Goal: Task Accomplishment & Management: Manage account settings

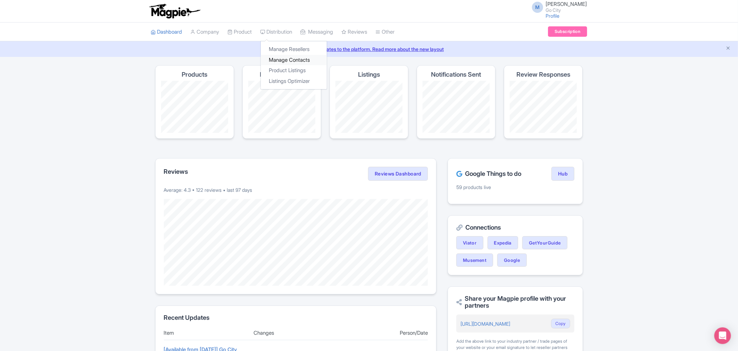
click at [292, 62] on link "Manage Contacts" at bounding box center [294, 60] width 66 height 11
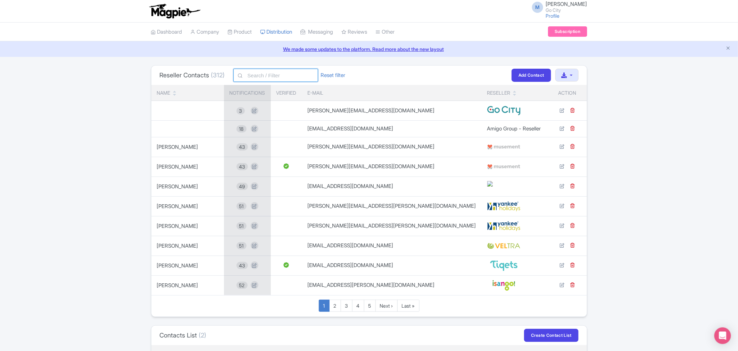
click at [292, 76] on input "text" at bounding box center [275, 75] width 85 height 13
paste input "[EMAIL_ADDRESS][DOMAIN_NAME]"
type input "product@gl-tours.com"
click button "Filter" at bounding box center [0, 0] width 0 height 0
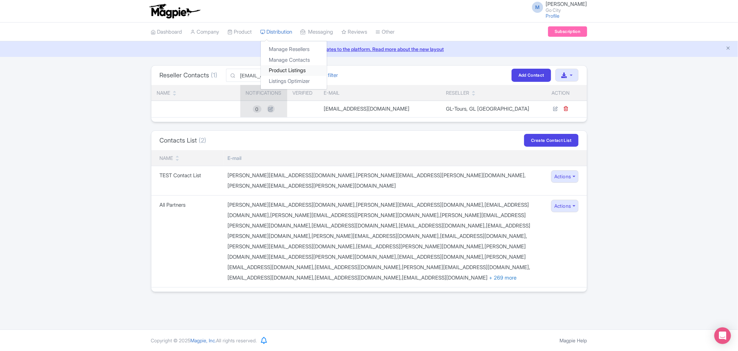
click at [294, 72] on link "Product Listings" at bounding box center [294, 70] width 66 height 11
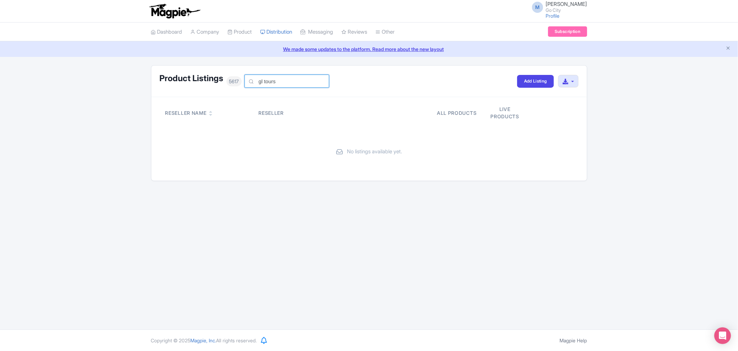
click at [265, 83] on input "gl tours" at bounding box center [286, 81] width 85 height 13
type input "gltours"
click at [307, 82] on input "gltours" at bounding box center [286, 81] width 85 height 13
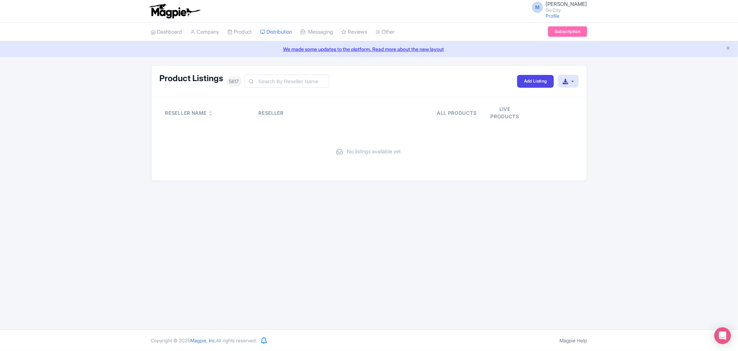
click at [644, 156] on div "Product Listings 5617 Add Listing Download All Listings Reseller Name Reseller …" at bounding box center [369, 123] width 738 height 116
click at [262, 81] on input "text" at bounding box center [286, 81] width 85 height 13
click at [200, 78] on h1 "Product Listings" at bounding box center [192, 78] width 64 height 9
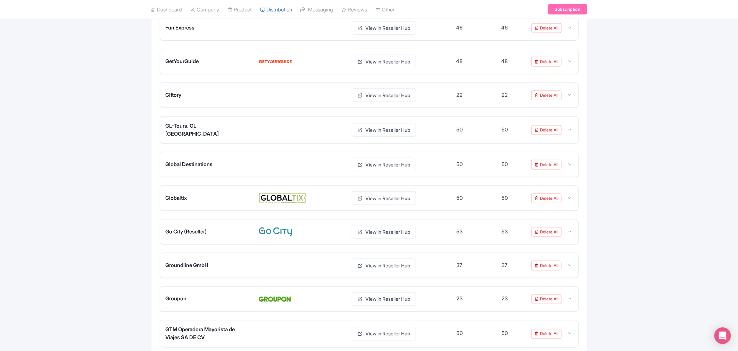
scroll to position [1697, 0]
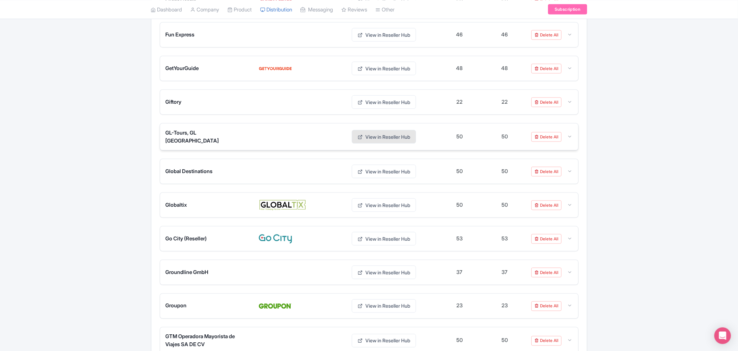
click at [381, 141] on link "View in Reseller Hub" at bounding box center [384, 137] width 64 height 14
click at [373, 143] on link "View in Reseller Hub" at bounding box center [384, 137] width 64 height 14
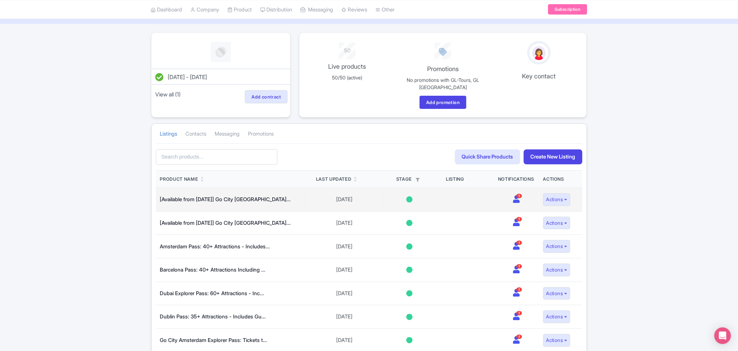
scroll to position [77, 0]
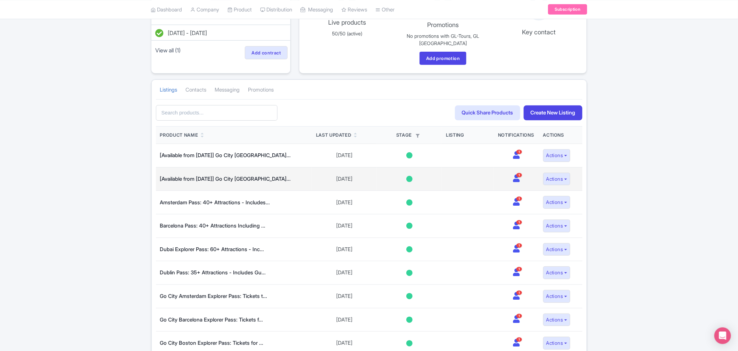
click at [516, 182] on icon at bounding box center [516, 179] width 7 height 8
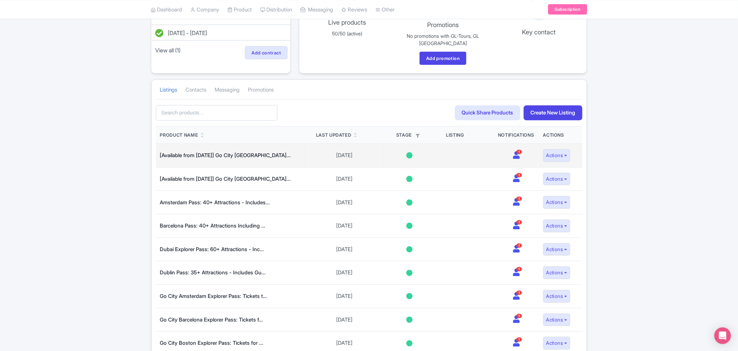
click at [515, 159] on icon at bounding box center [516, 155] width 7 height 8
click at [553, 153] on button "Actions" at bounding box center [556, 155] width 27 height 13
click at [516, 154] on icon at bounding box center [516, 155] width 7 height 8
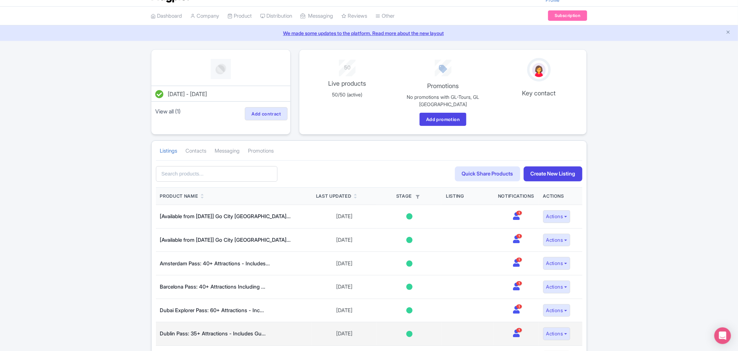
scroll to position [0, 0]
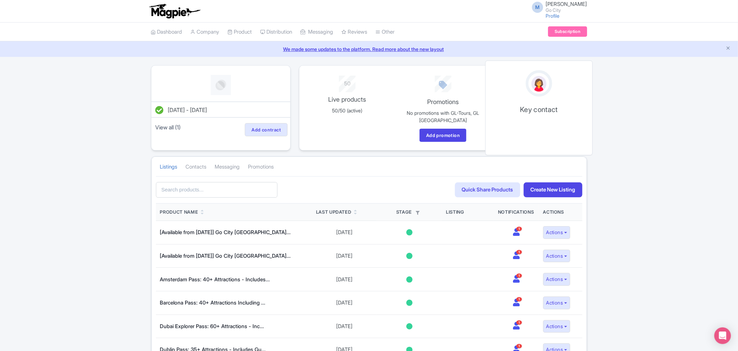
click at [538, 89] on img at bounding box center [539, 84] width 18 height 19
click at [240, 170] on link "Messaging" at bounding box center [227, 167] width 25 height 19
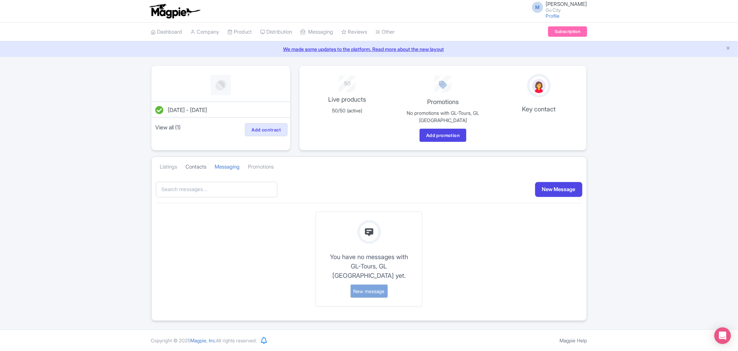
click at [200, 168] on link "Contacts" at bounding box center [196, 167] width 21 height 19
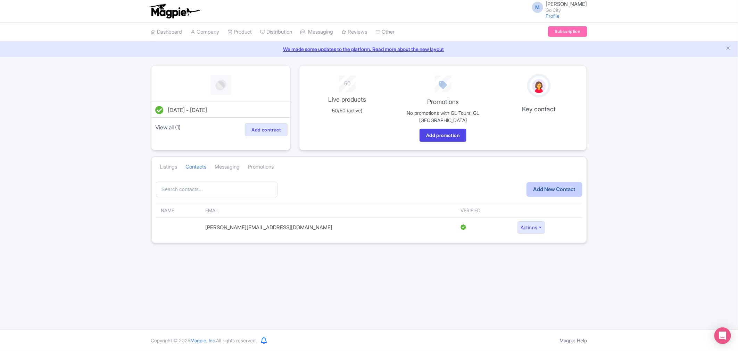
click at [574, 193] on link "Add New Contact" at bounding box center [554, 189] width 56 height 15
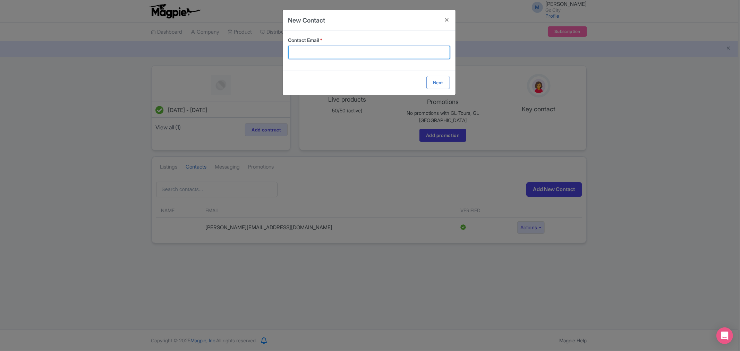
click at [328, 52] on input "Contact Email *" at bounding box center [369, 52] width 162 height 13
paste input "product@gl-tours.com"
type input "[EMAIL_ADDRESS][DOMAIN_NAME]"
click at [447, 20] on button "Close" at bounding box center [447, 20] width 17 height 20
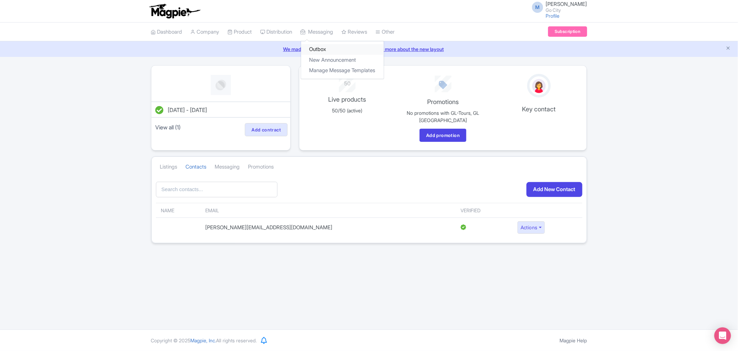
click at [331, 49] on link "Outbox" at bounding box center [342, 49] width 83 height 11
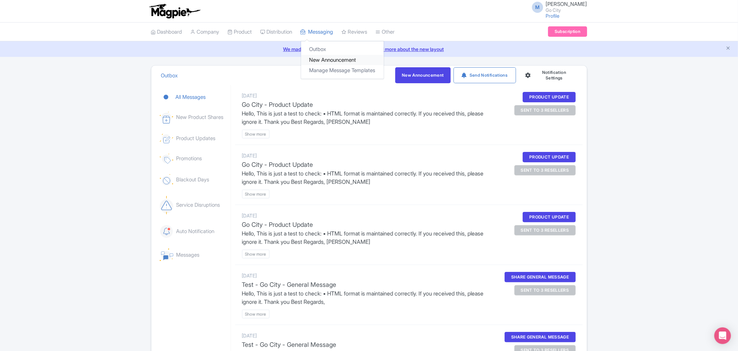
click at [330, 58] on link "New Announcement" at bounding box center [342, 60] width 83 height 11
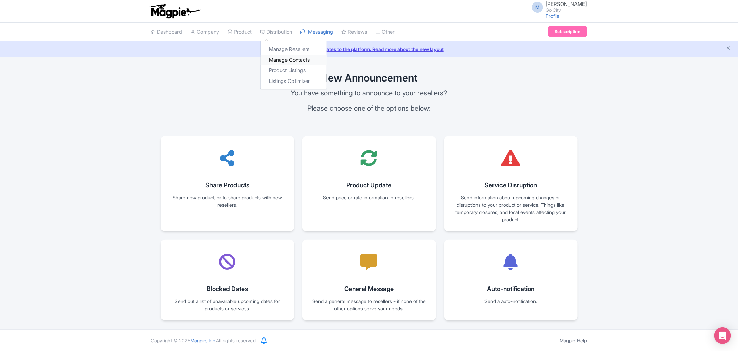
click at [290, 59] on link "Manage Contacts" at bounding box center [294, 60] width 66 height 11
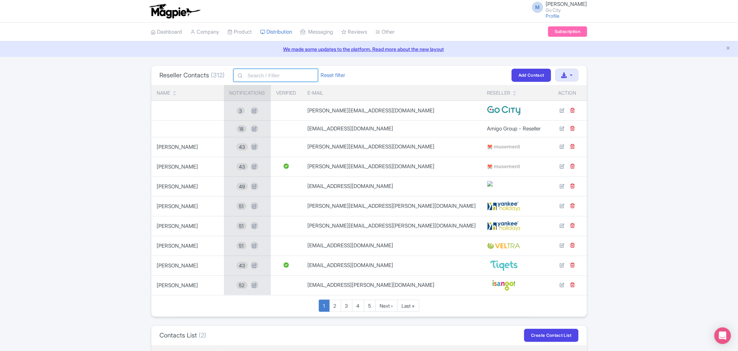
click at [271, 72] on input "text" at bounding box center [275, 75] width 85 height 13
paste input "product@gl-tours.com"
type input "product@gl-tours.com"
click button "Filter" at bounding box center [0, 0] width 0 height 0
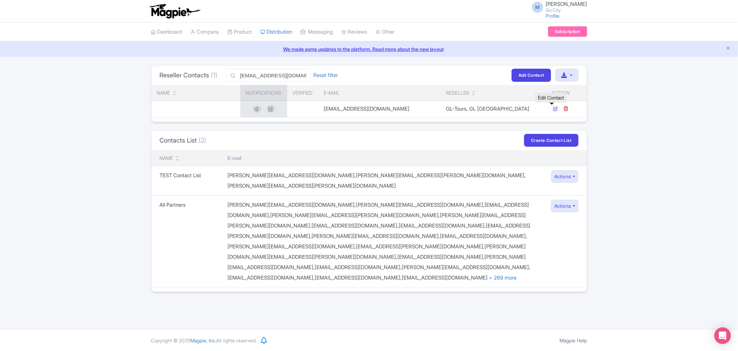
click at [553, 110] on icon at bounding box center [555, 108] width 5 height 5
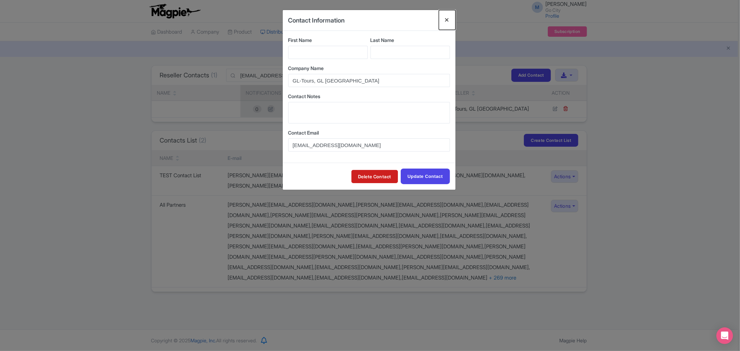
click at [443, 19] on button "Close" at bounding box center [447, 20] width 17 height 20
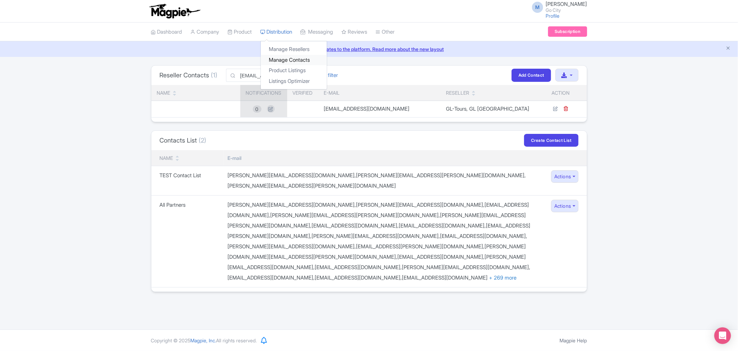
click at [290, 61] on link "Manage Contacts" at bounding box center [294, 60] width 66 height 11
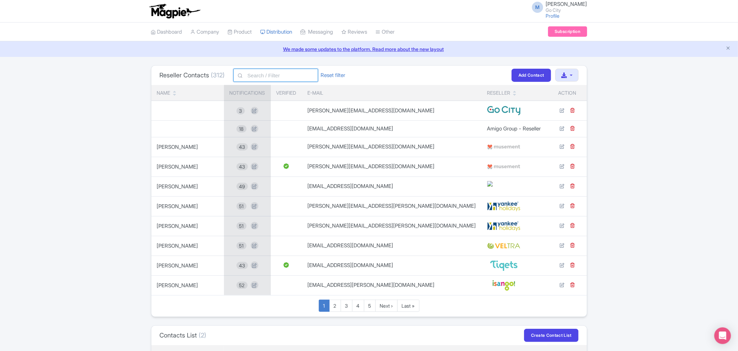
click at [268, 72] on input "text" at bounding box center [275, 75] width 85 height 13
type input "gl tours"
click button "Filter" at bounding box center [0, 0] width 0 height 0
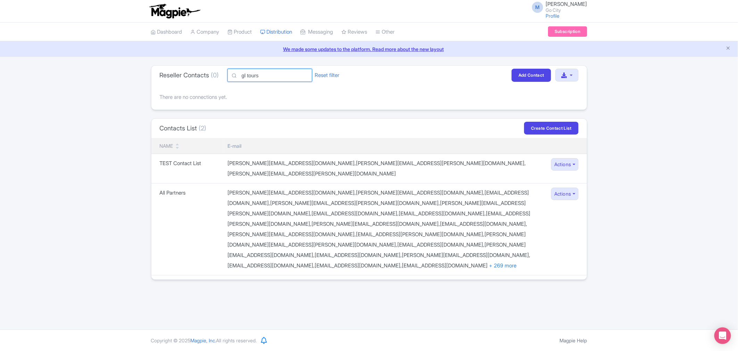
click at [268, 72] on input "gl tours" at bounding box center [269, 75] width 85 height 13
click at [250, 75] on input "gl tours" at bounding box center [269, 75] width 85 height 13
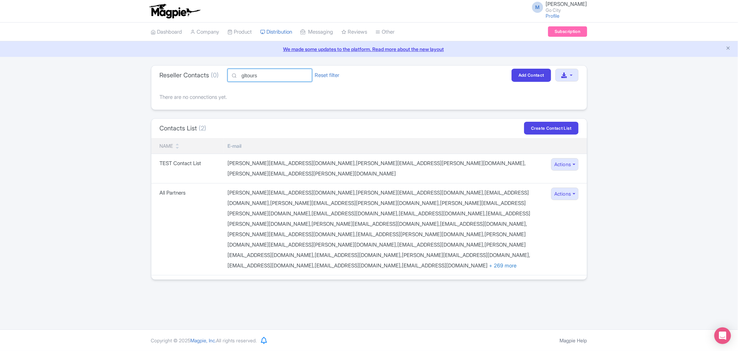
type input "gltours"
click button "Filter" at bounding box center [0, 0] width 0 height 0
drag, startPoint x: 269, startPoint y: 78, endPoint x: 216, endPoint y: 70, distance: 53.4
click at [216, 70] on div "Reseller Contacts (0) gltours Reset filter Filter" at bounding box center [248, 75] width 177 height 13
paste input "-tours.com"
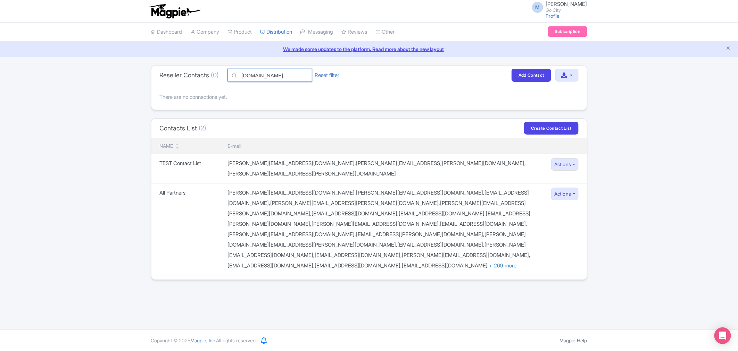
type input "gl-tours.com"
click button "Filter" at bounding box center [0, 0] width 0 height 0
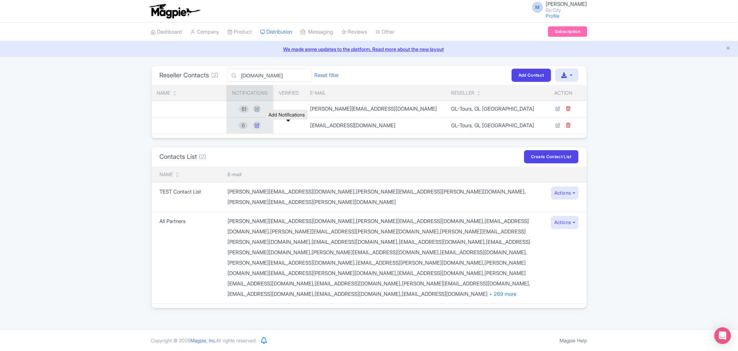
click at [261, 127] on icon at bounding box center [257, 126] width 8 height 8
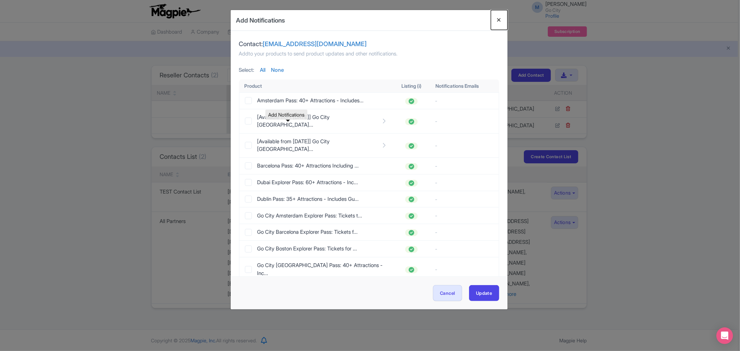
click at [498, 18] on button "Close" at bounding box center [499, 20] width 17 height 20
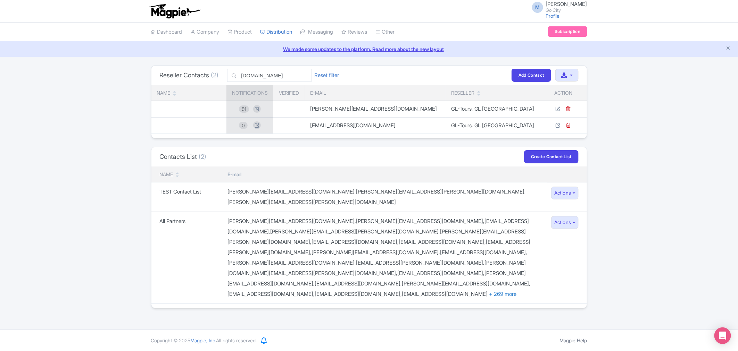
click at [304, 124] on td at bounding box center [288, 125] width 31 height 16
click at [261, 108] on icon at bounding box center [257, 109] width 8 height 8
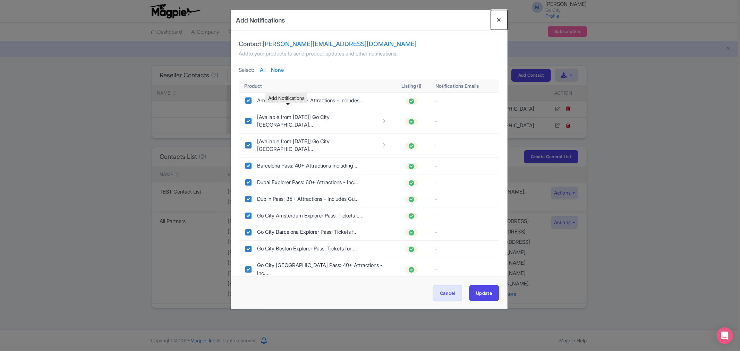
click at [504, 20] on button "Close" at bounding box center [499, 20] width 17 height 20
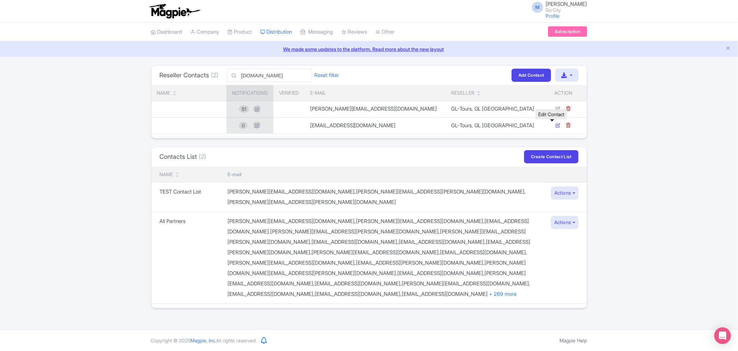
click at [555, 125] on icon at bounding box center [557, 125] width 5 height 5
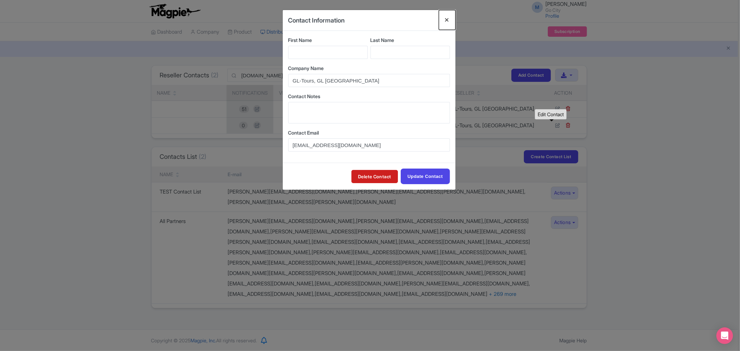
click at [446, 21] on button "Close" at bounding box center [447, 20] width 17 height 20
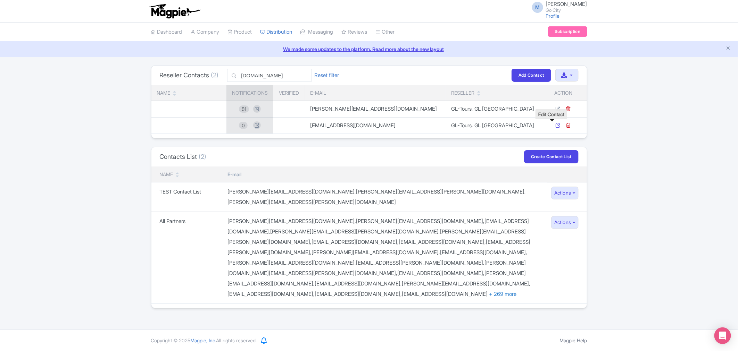
click at [555, 126] on icon at bounding box center [557, 125] width 5 height 5
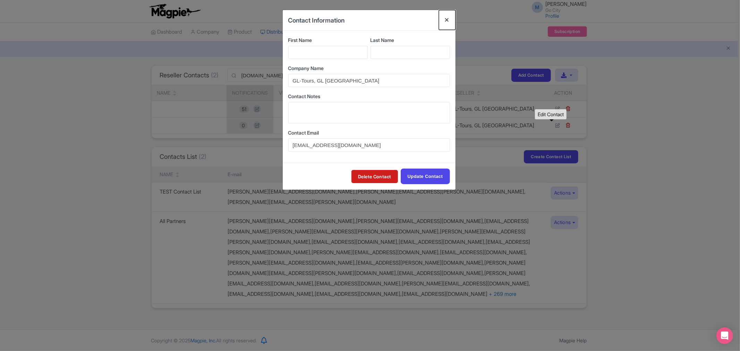
click at [447, 20] on button "Close" at bounding box center [447, 20] width 17 height 20
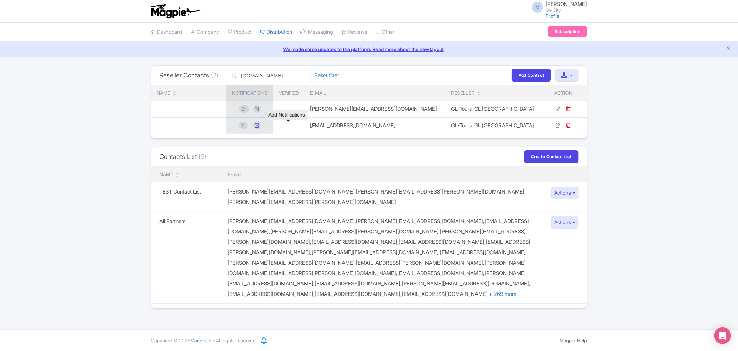
click at [261, 125] on icon at bounding box center [257, 126] width 8 height 8
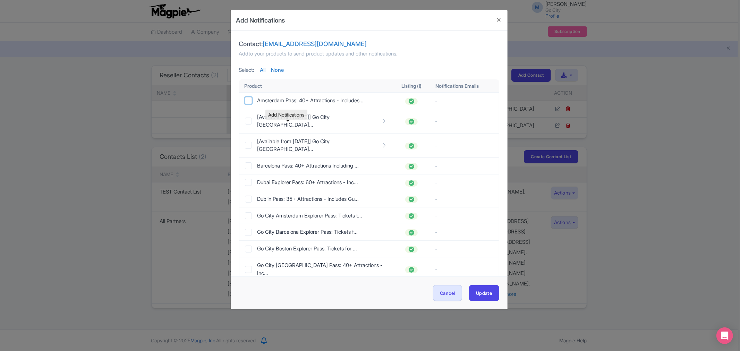
click at [248, 100] on input "checkbox" at bounding box center [248, 100] width 7 height 7
click at [262, 72] on link "All" at bounding box center [263, 70] width 6 height 8
checkbox input "true"
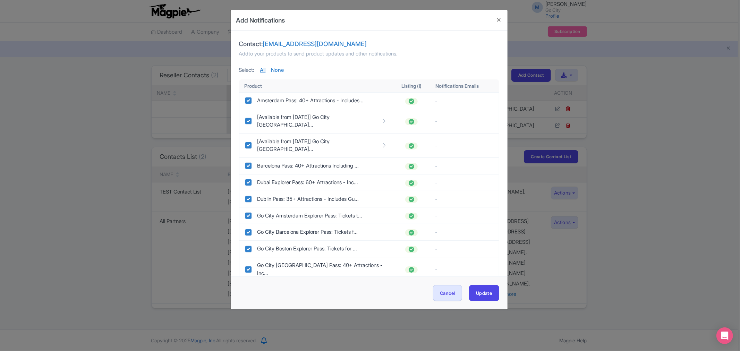
checkbox input "true"
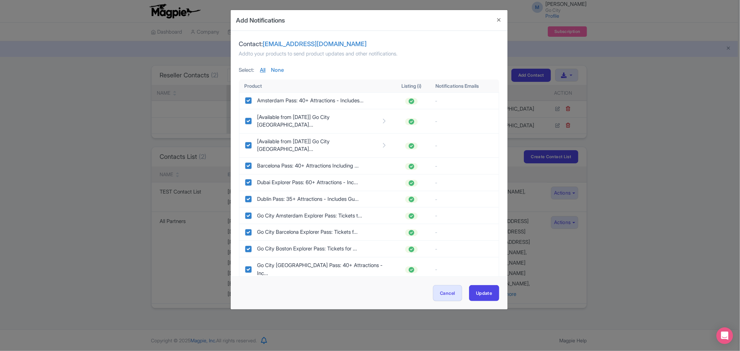
checkbox input "true"
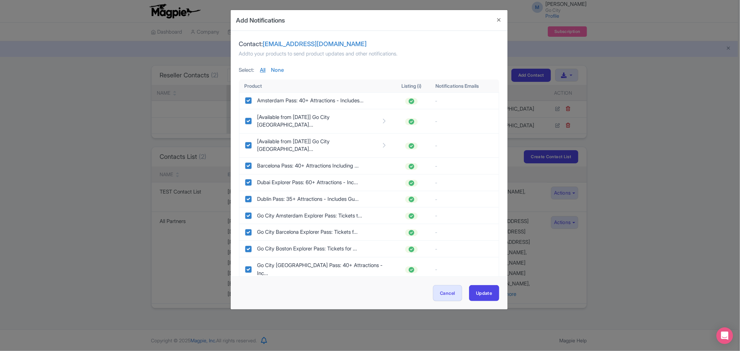
checkbox input "true"
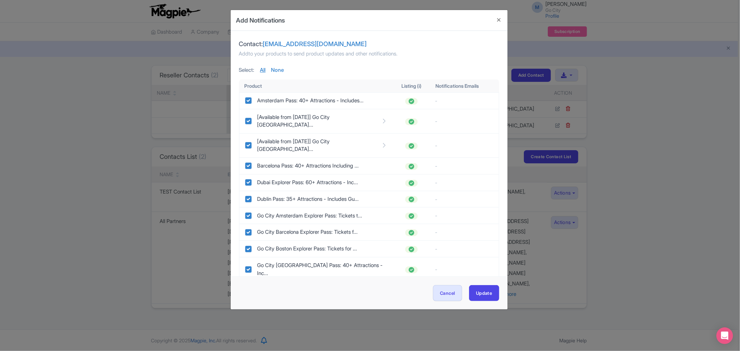
checkbox input "true"
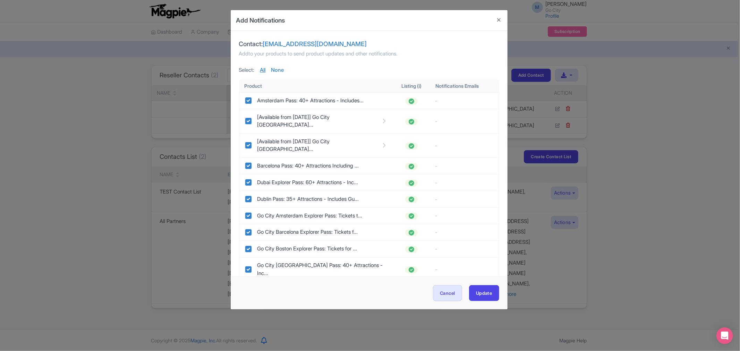
checkbox input "true"
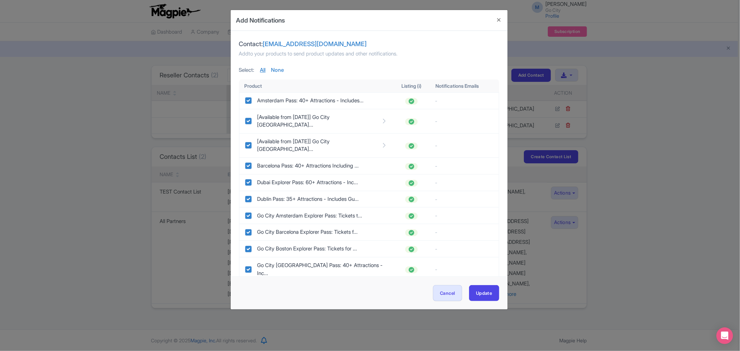
checkbox input "true"
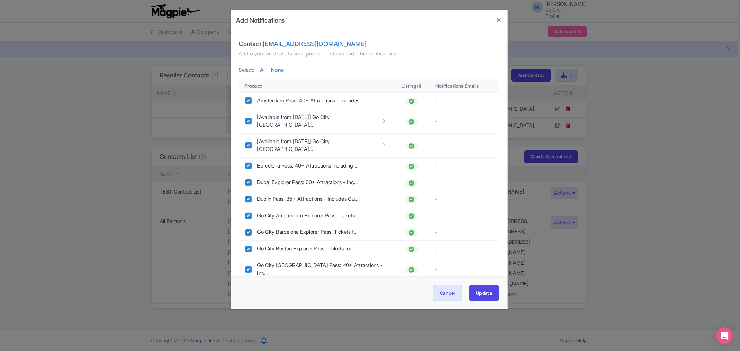
checkbox input "true"
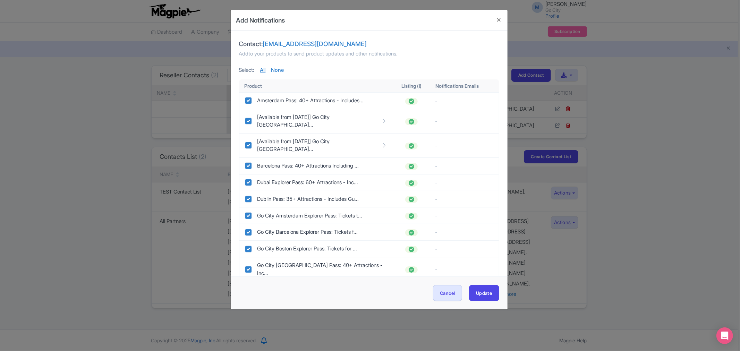
checkbox input "true"
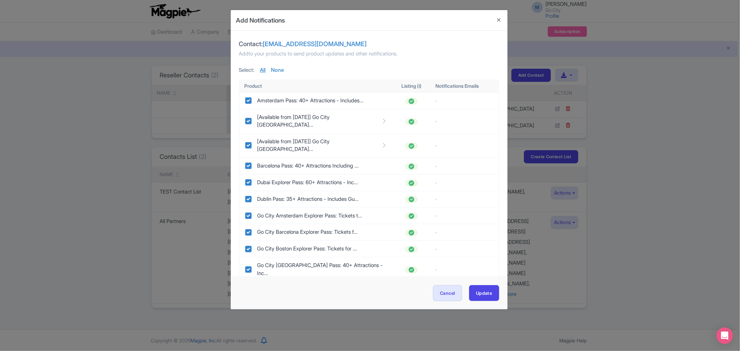
checkbox input "true"
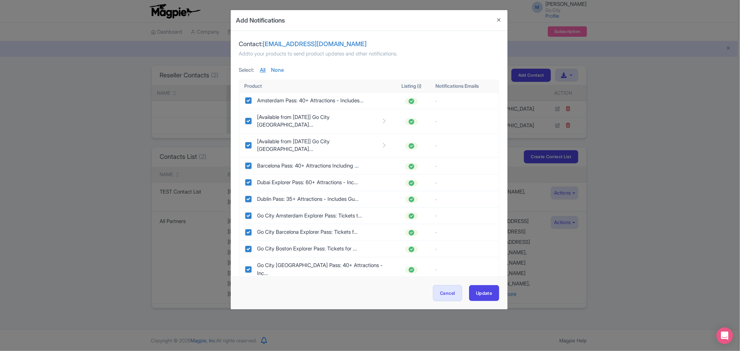
checkbox input "true"
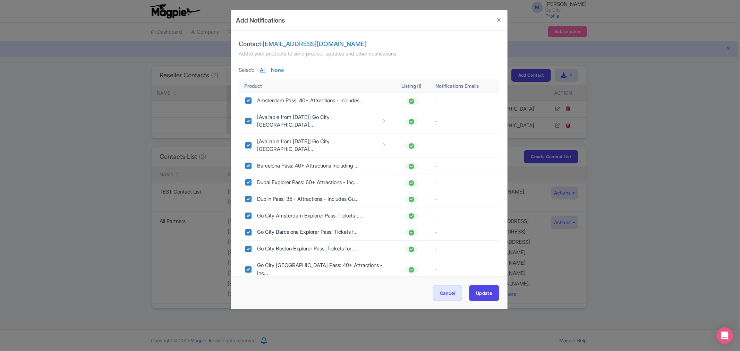
checkbox input "true"
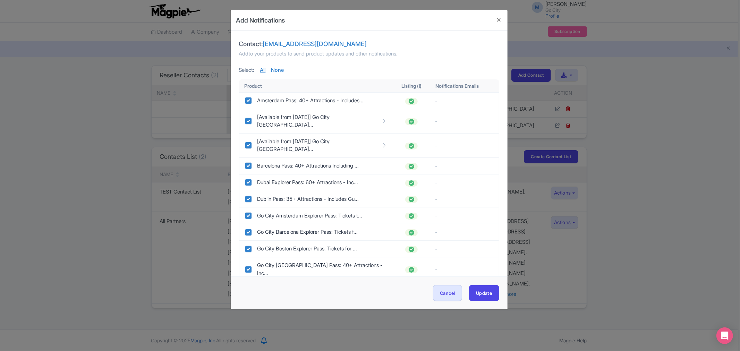
checkbox input "true"
click at [266, 71] on link "All" at bounding box center [263, 70] width 6 height 8
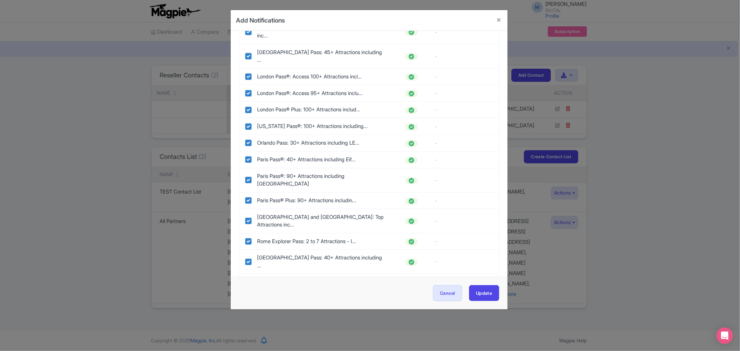
scroll to position [821, 0]
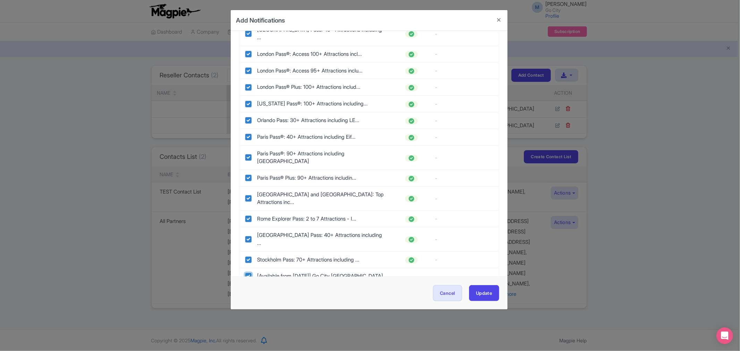
click at [247, 273] on input "checkbox" at bounding box center [248, 276] width 7 height 7
checkbox input "false"
click at [247, 290] on input "checkbox" at bounding box center [248, 293] width 7 height 7
checkbox input "false"
click at [249, 306] on input "checkbox" at bounding box center [248, 309] width 7 height 7
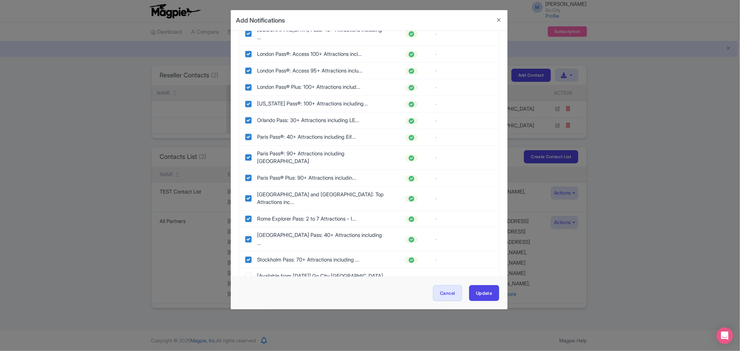
checkbox input "false"
click at [248, 322] on input "checkbox" at bounding box center [248, 325] width 7 height 7
checkbox input "false"
click at [248, 339] on input "checkbox" at bounding box center [248, 342] width 7 height 7
checkbox input "false"
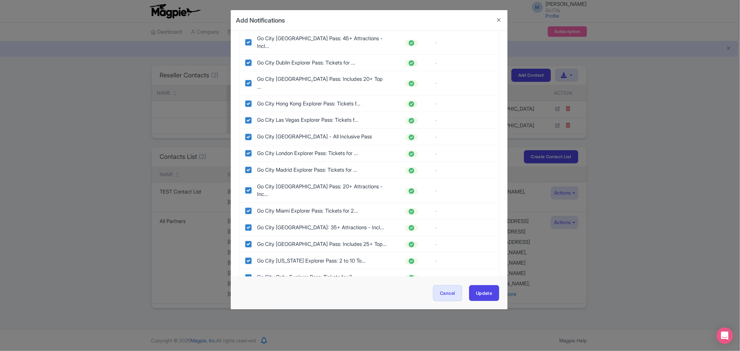
scroll to position [308, 0]
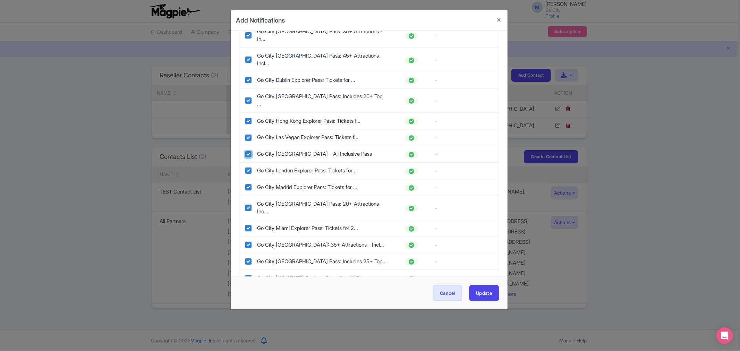
click at [248, 151] on input "checkbox" at bounding box center [248, 154] width 7 height 7
checkbox input "false"
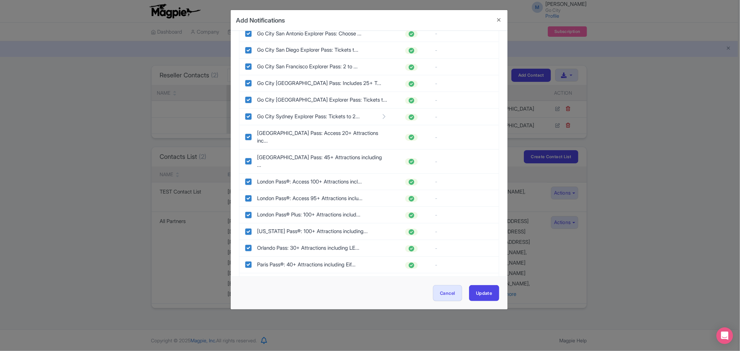
scroll to position [694, 0]
click at [247, 178] on input "checkbox" at bounding box center [248, 181] width 7 height 7
checkbox input "false"
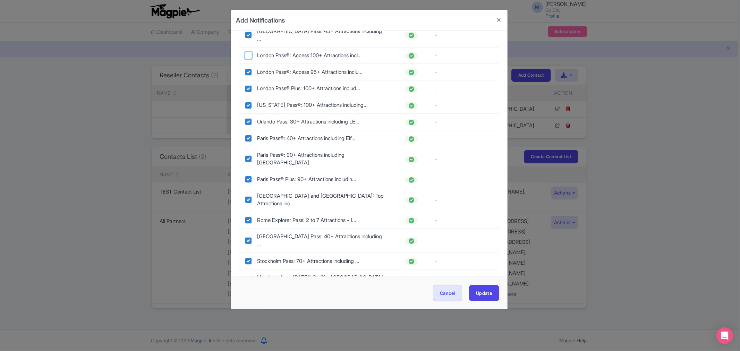
scroll to position [821, 0]
click at [249, 154] on input "checkbox" at bounding box center [248, 157] width 7 height 7
checkbox input "false"
click at [249, 175] on input "checkbox" at bounding box center [248, 178] width 7 height 7
checkbox input "false"
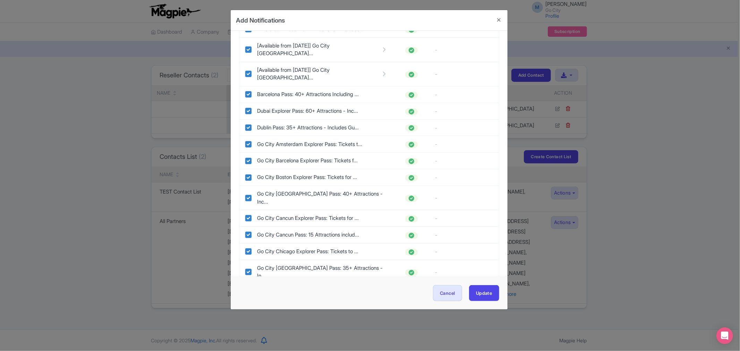
scroll to position [0, 0]
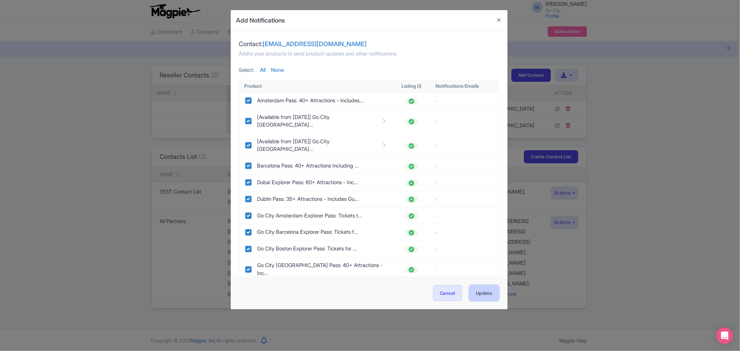
click at [487, 289] on button "Update" at bounding box center [484, 293] width 30 height 16
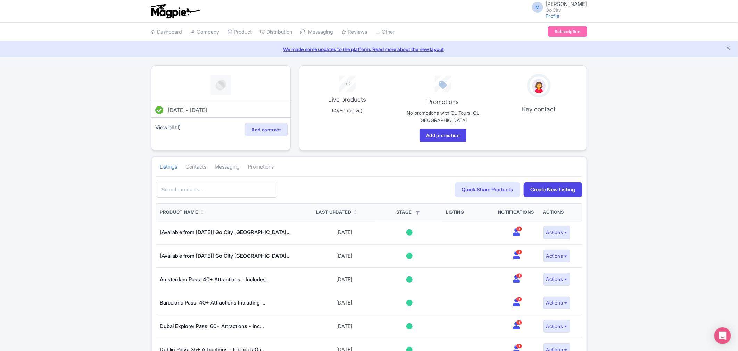
click at [194, 200] on div "ed47cf9a-b94c-46d0-8a94-2792c3c4debf Search Quick Share Products Create New Lis…" at bounding box center [369, 189] width 426 height 27
click at [195, 192] on input "text" at bounding box center [217, 190] width 122 height 16
type input "[GEOGRAPHIC_DATA]"
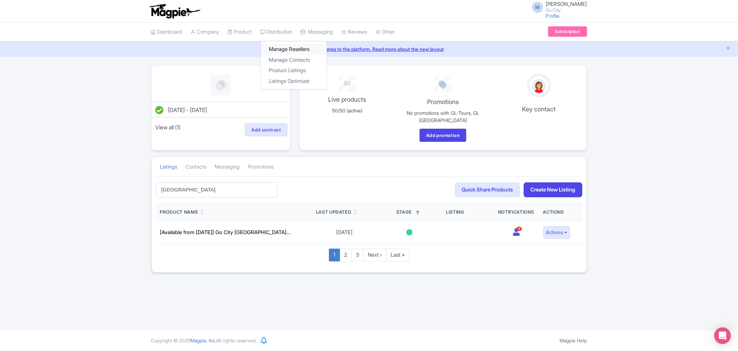
click at [295, 51] on link "Manage Resellers" at bounding box center [294, 49] width 66 height 11
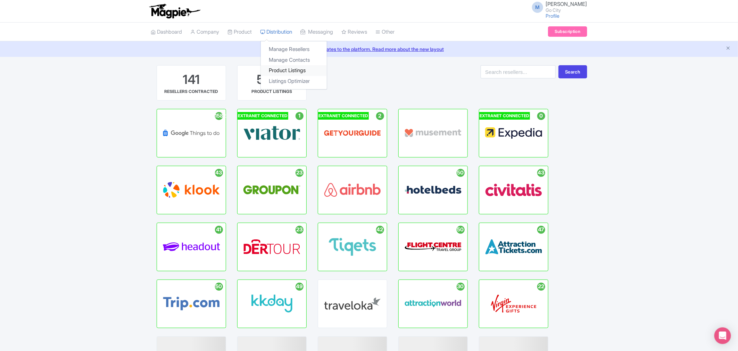
click at [299, 72] on link "Product Listings" at bounding box center [294, 70] width 66 height 11
click at [286, 61] on link "Manage Contacts" at bounding box center [294, 60] width 66 height 11
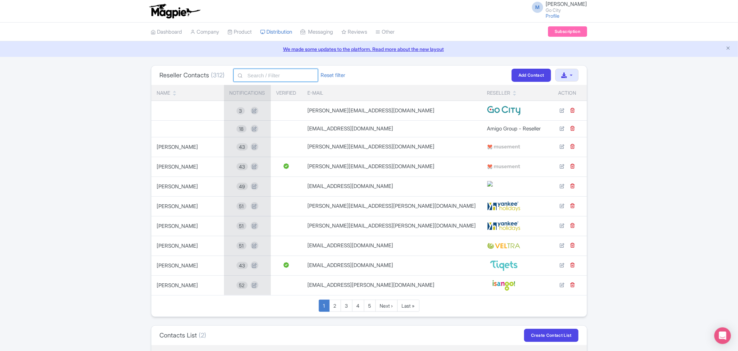
click at [273, 76] on input "text" at bounding box center [275, 75] width 85 height 13
paste input "[DOMAIN_NAME]"
type input "[DOMAIN_NAME]"
click button "Filter" at bounding box center [0, 0] width 0 height 0
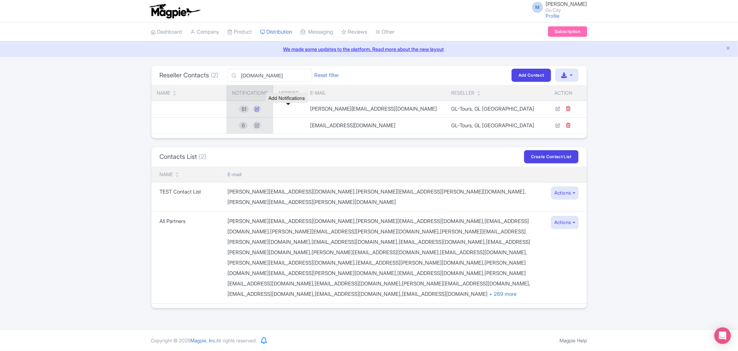
click at [261, 107] on icon at bounding box center [257, 109] width 8 height 8
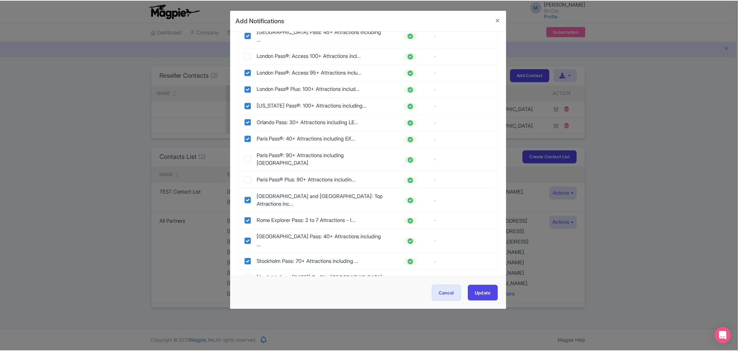
scroll to position [821, 0]
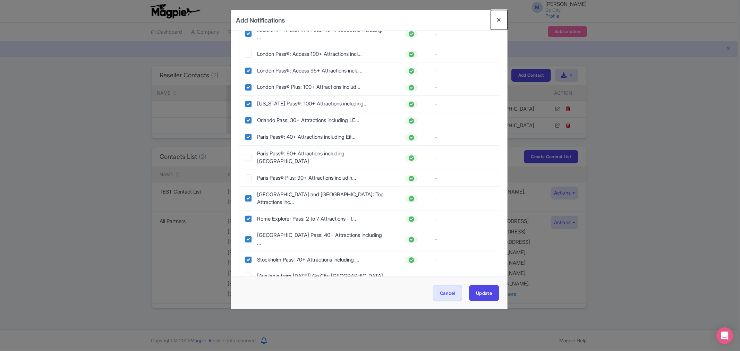
click at [500, 22] on button "Close" at bounding box center [499, 20] width 17 height 20
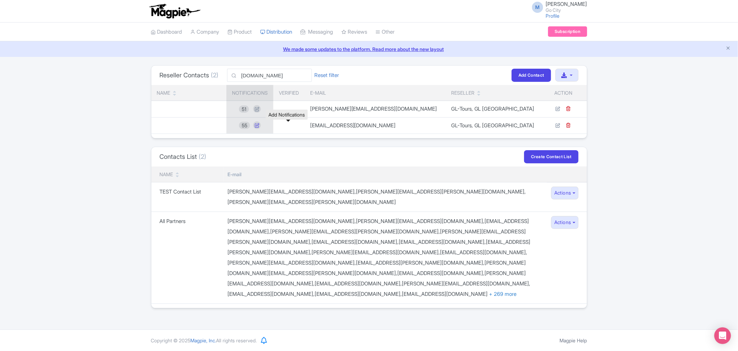
click at [261, 126] on icon at bounding box center [257, 126] width 8 height 8
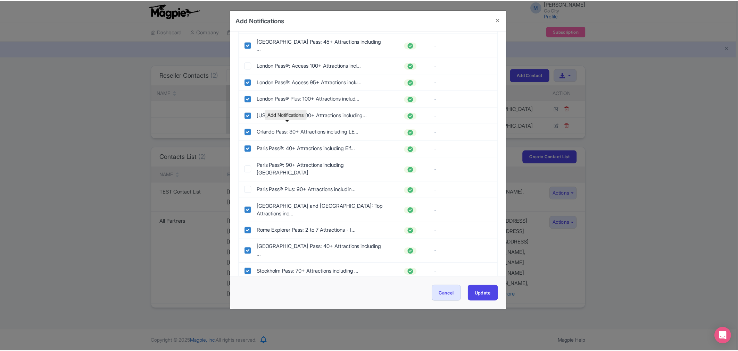
scroll to position [821, 0]
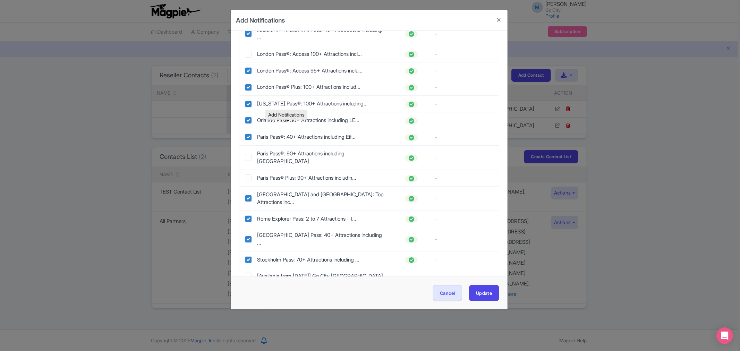
click at [656, 194] on div "Add Notifications Contact: [EMAIL_ADDRESS][DOMAIN_NAME] Add to your products to…" at bounding box center [370, 175] width 740 height 351
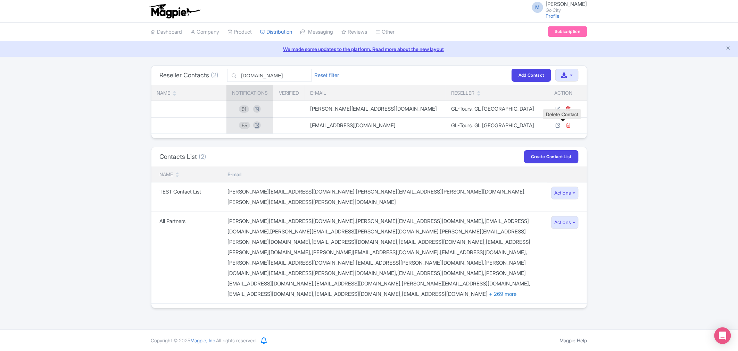
click at [566, 125] on icon at bounding box center [568, 125] width 5 height 5
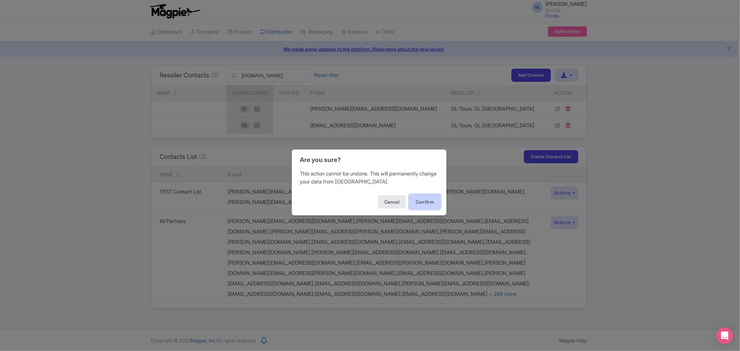
click at [421, 200] on button "Confirm" at bounding box center [425, 202] width 32 height 16
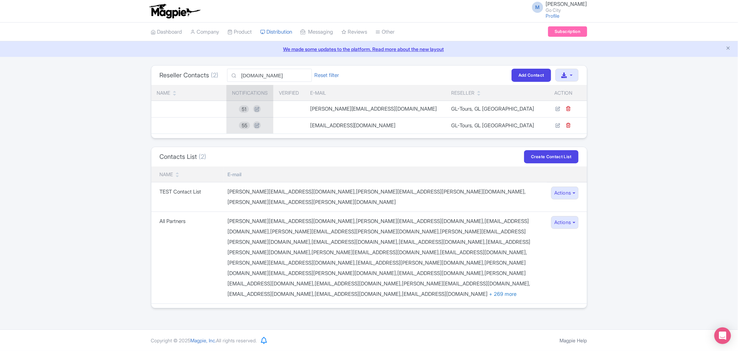
click at [94, 130] on div "Reseller Contacts (2) [DOMAIN_NAME] Reset filter Filter Add Contact Download co…" at bounding box center [369, 186] width 738 height 243
click at [257, 51] on link "My Products" at bounding box center [261, 49] width 66 height 11
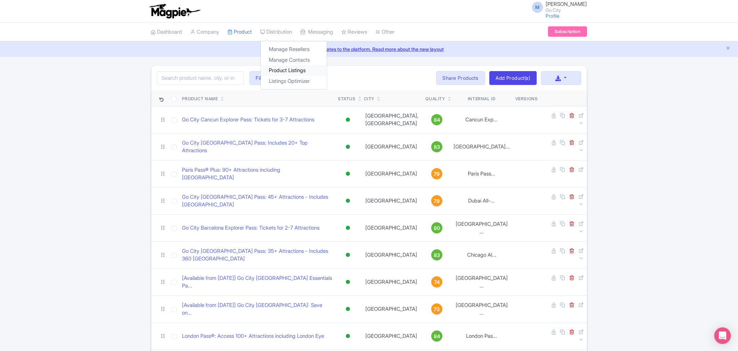
click at [297, 71] on link "Product Listings" at bounding box center [294, 70] width 66 height 11
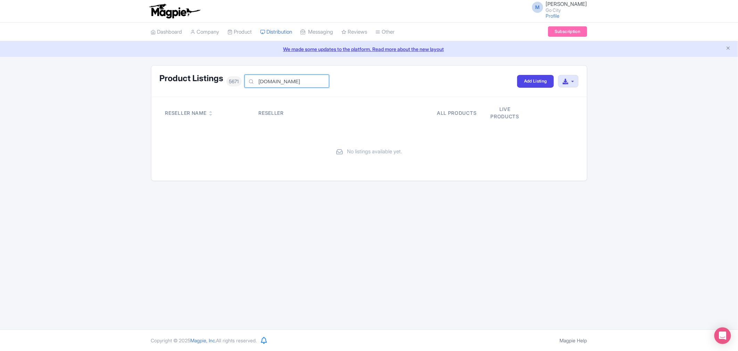
click at [287, 86] on input "[DOMAIN_NAME]" at bounding box center [286, 81] width 85 height 13
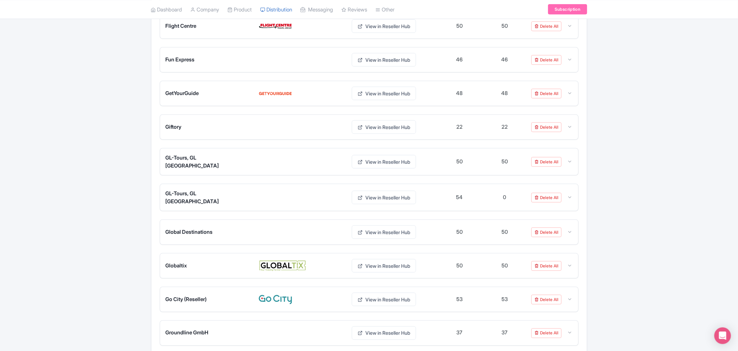
scroll to position [1658, 0]
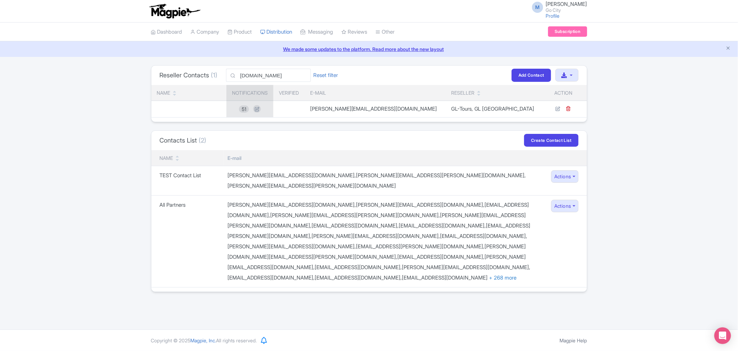
click at [618, 286] on div "M Maria Fusani Go City Profile Users Settings Sign out Dashboard Company Produc…" at bounding box center [369, 165] width 738 height 330
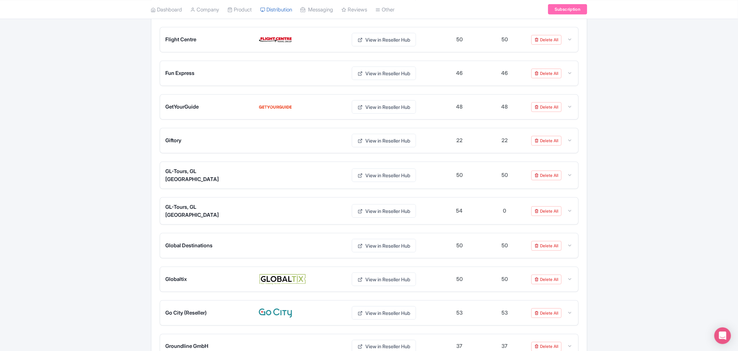
scroll to position [1658, 0]
click at [380, 179] on link "View in Reseller Hub" at bounding box center [384, 176] width 64 height 14
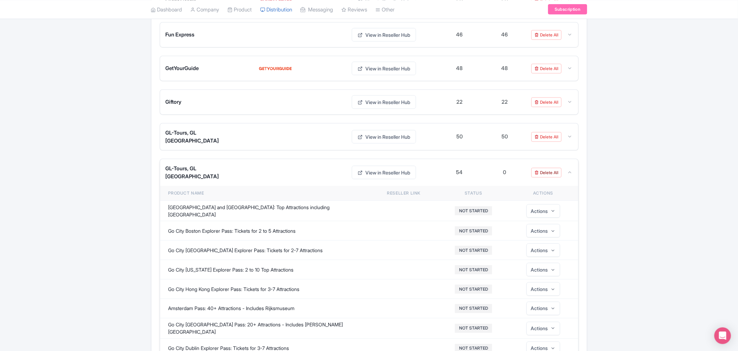
scroll to position [1697, 0]
click at [551, 175] on link "Delete All" at bounding box center [546, 173] width 30 height 10
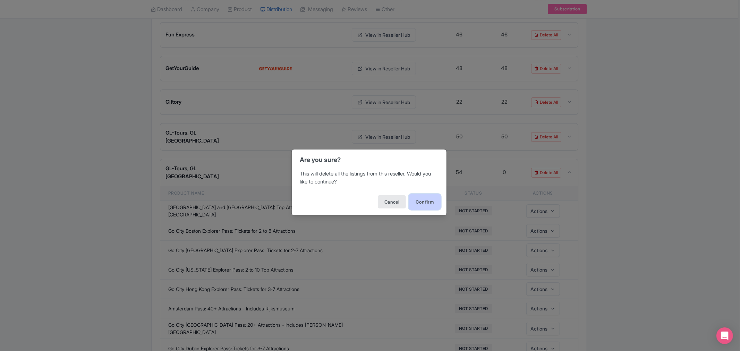
click at [421, 200] on button "Confirm" at bounding box center [425, 202] width 32 height 16
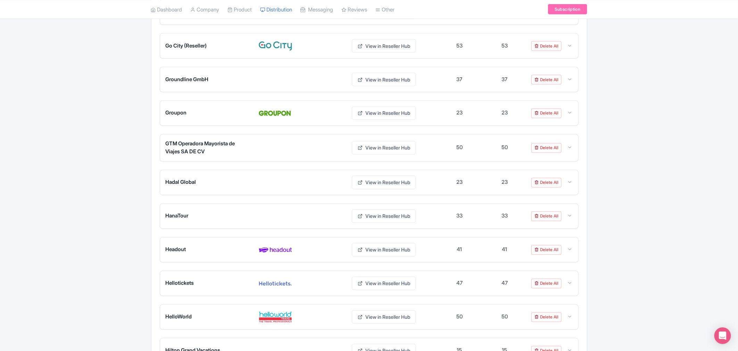
scroll to position [1736, 0]
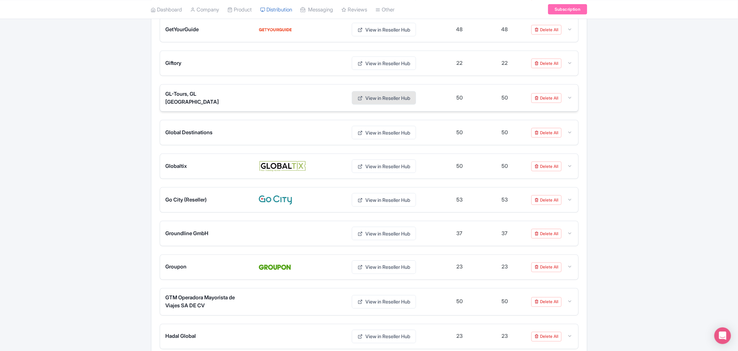
click at [396, 103] on link "View in Reseller Hub" at bounding box center [384, 98] width 64 height 14
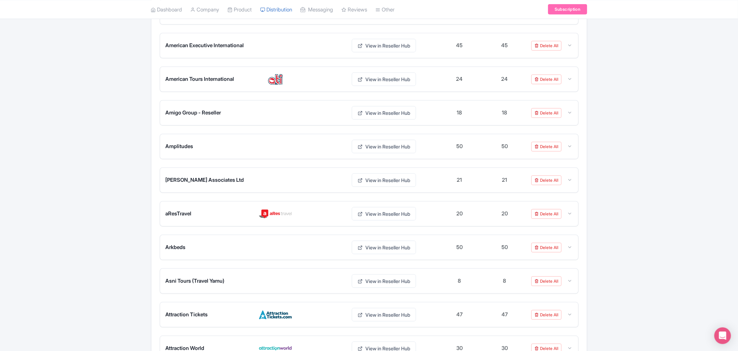
scroll to position [0, 0]
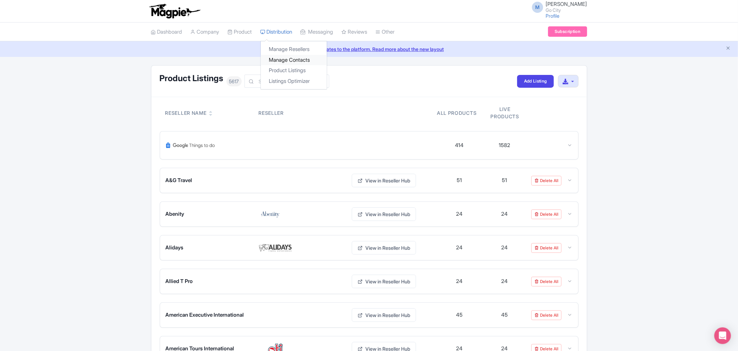
click at [304, 59] on link "Manage Contacts" at bounding box center [294, 60] width 66 height 11
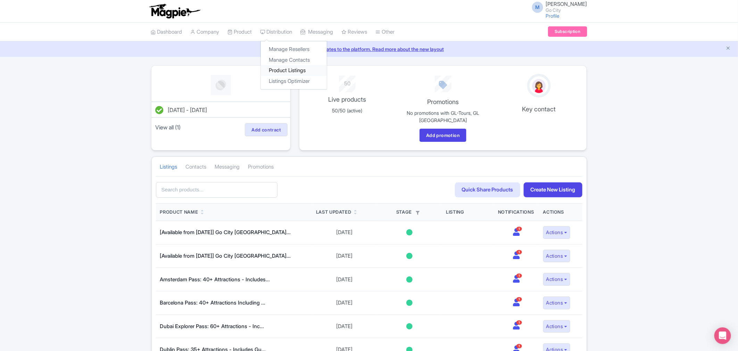
click at [311, 72] on link "Product Listings" at bounding box center [294, 70] width 66 height 11
click at [294, 59] on link "Manage Contacts" at bounding box center [294, 60] width 66 height 11
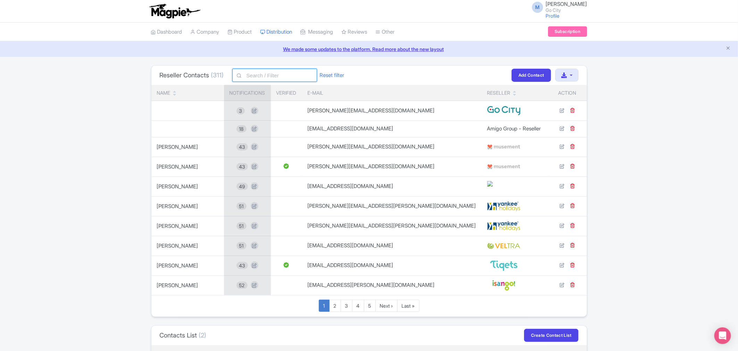
click at [258, 76] on input "text" at bounding box center [274, 75] width 85 height 13
click at [525, 74] on link "Add Contact" at bounding box center [531, 75] width 40 height 13
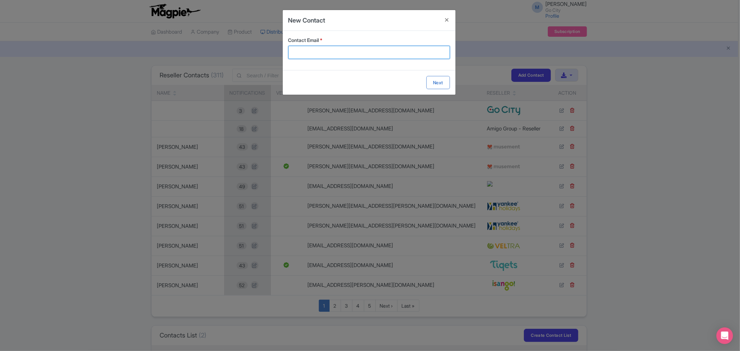
click at [306, 50] on input "Contact Email *" at bounding box center [369, 52] width 162 height 13
paste input "[EMAIL_ADDRESS][DOMAIN_NAME]"
type input "[EMAIL_ADDRESS][DOMAIN_NAME]"
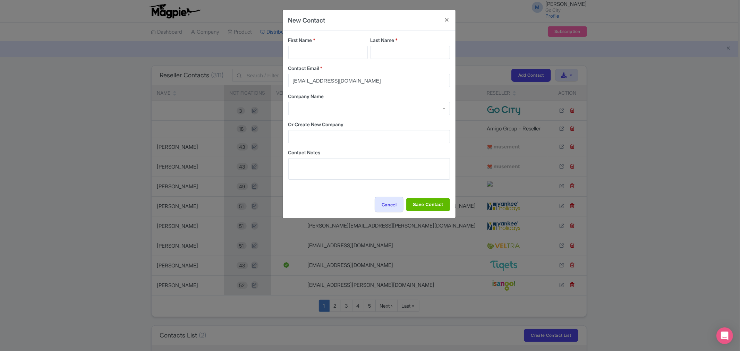
click at [318, 109] on div at bounding box center [369, 108] width 162 height 13
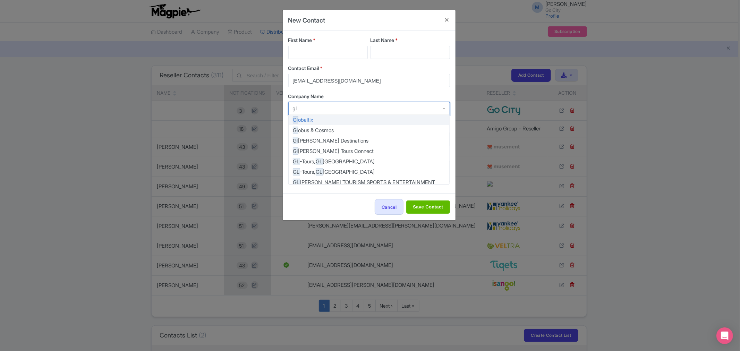
type input "gl"
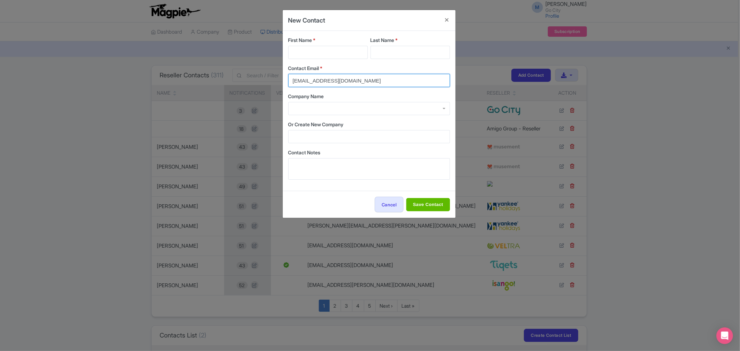
click at [359, 80] on input "[EMAIL_ADDRESS][DOMAIN_NAME]" at bounding box center [369, 80] width 162 height 13
click at [322, 106] on div at bounding box center [369, 108] width 162 height 13
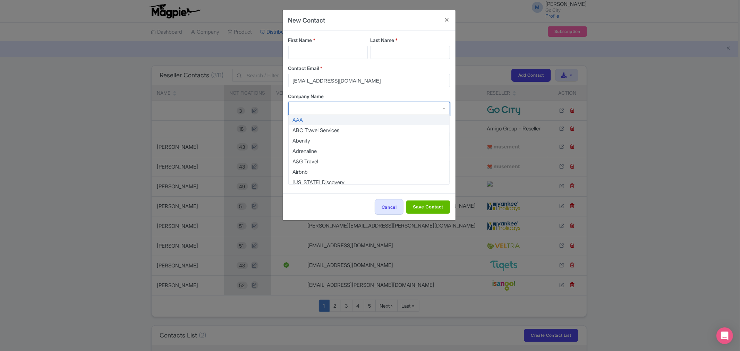
click at [322, 106] on div at bounding box center [369, 108] width 162 height 13
click at [379, 89] on div "First Name * Last Name * Contact Email * [EMAIL_ADDRESS][DOMAIN_NAME] Company N…" at bounding box center [369, 109] width 162 height 146
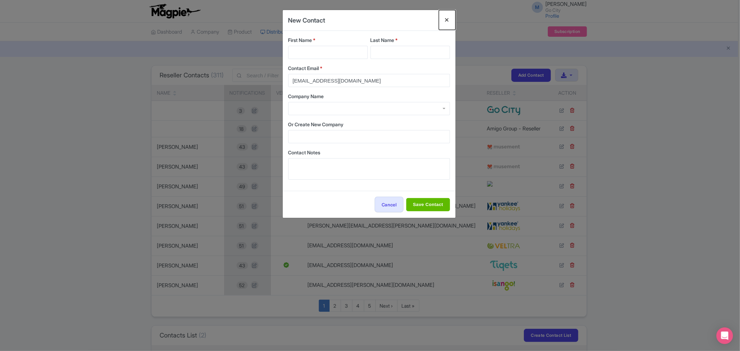
click at [446, 20] on button "Close" at bounding box center [447, 20] width 17 height 20
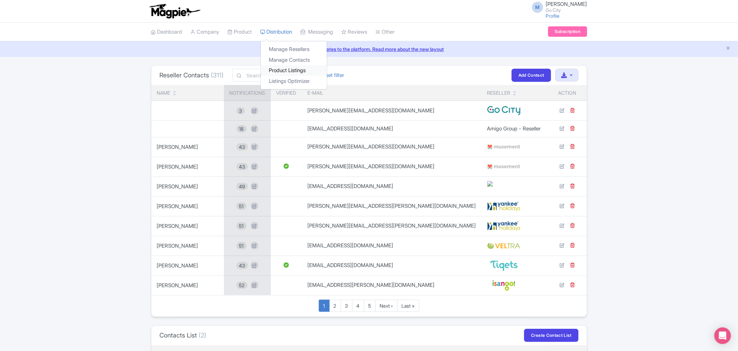
click at [299, 70] on link "Product Listings" at bounding box center [294, 70] width 66 height 11
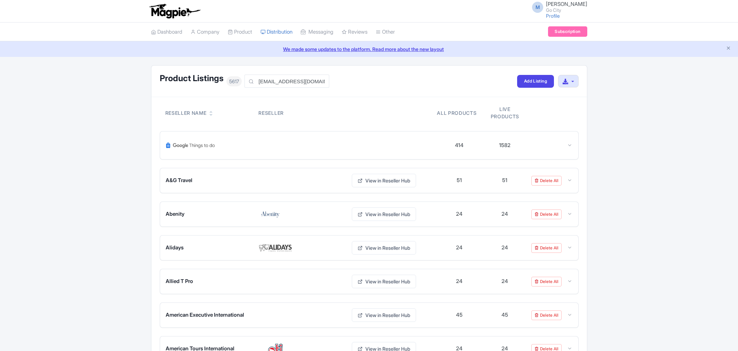
click at [224, 75] on div "Product Listings 5617 product@gl-tours.com" at bounding box center [243, 81] width 167 height 15
click at [285, 77] on input "text" at bounding box center [286, 81] width 85 height 13
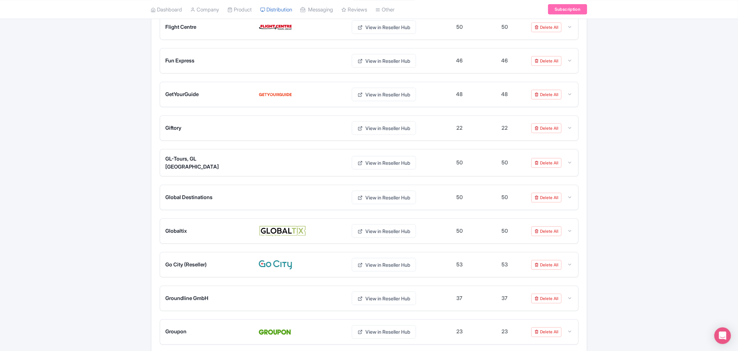
scroll to position [1697, 0]
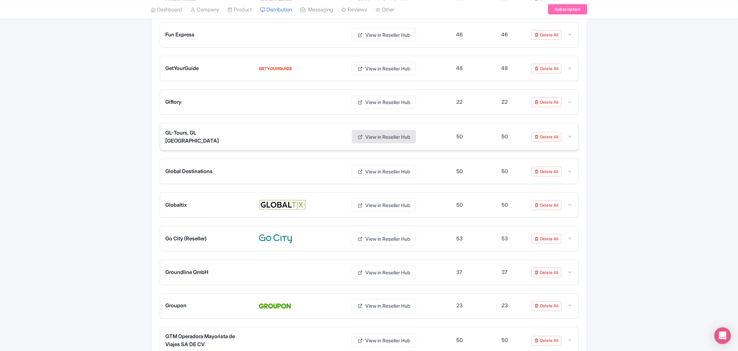
click at [393, 141] on link "View in Reseller Hub" at bounding box center [384, 137] width 64 height 14
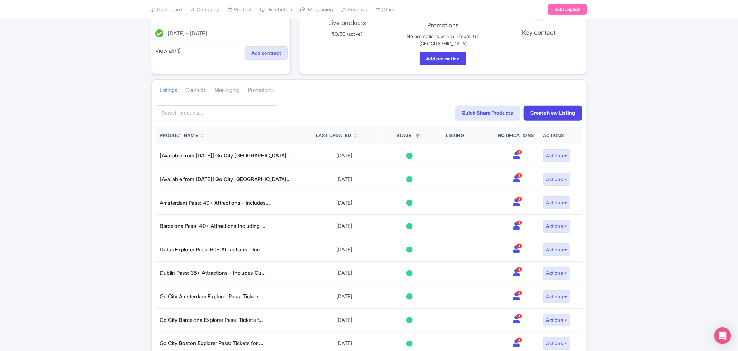
scroll to position [77, 0]
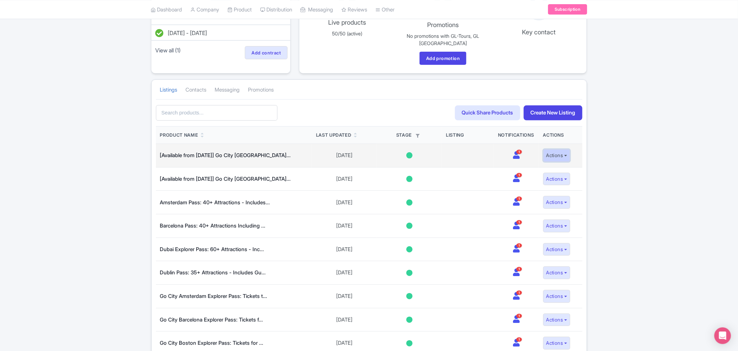
click at [558, 158] on button "Actions" at bounding box center [556, 155] width 27 height 13
click at [547, 173] on link "Edit listing" at bounding box center [539, 171] width 66 height 11
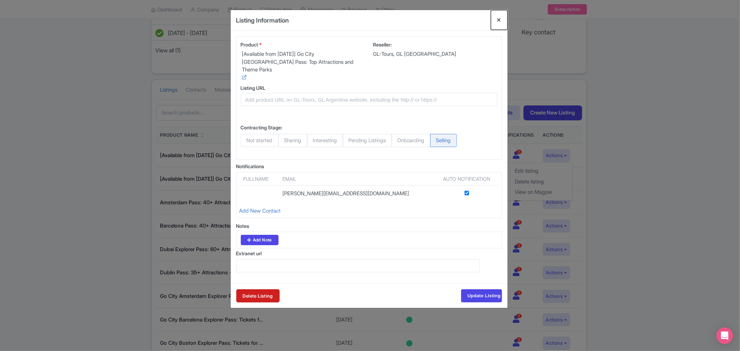
click at [496, 21] on button "Close" at bounding box center [499, 20] width 17 height 20
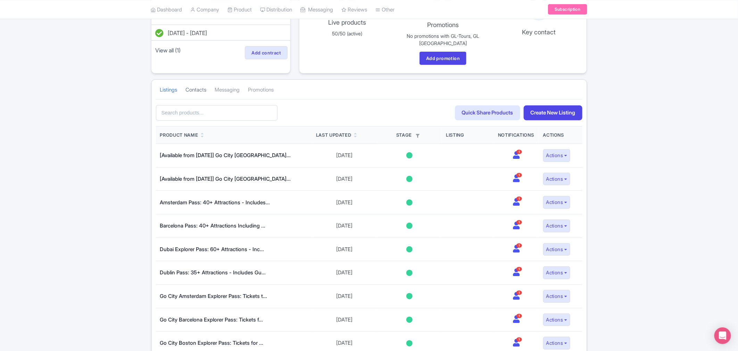
click at [202, 90] on link "Contacts" at bounding box center [196, 90] width 21 height 19
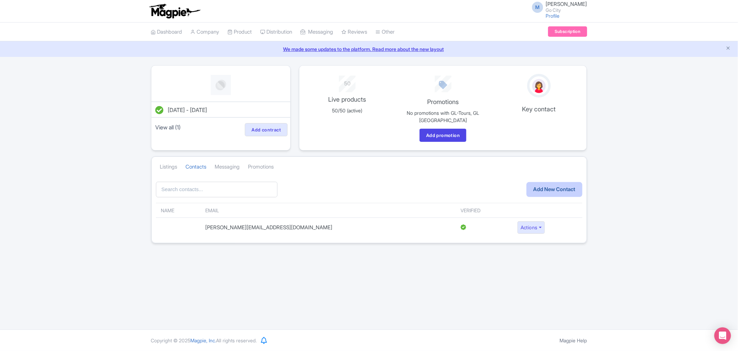
click at [565, 195] on link "Add New Contact" at bounding box center [554, 189] width 56 height 15
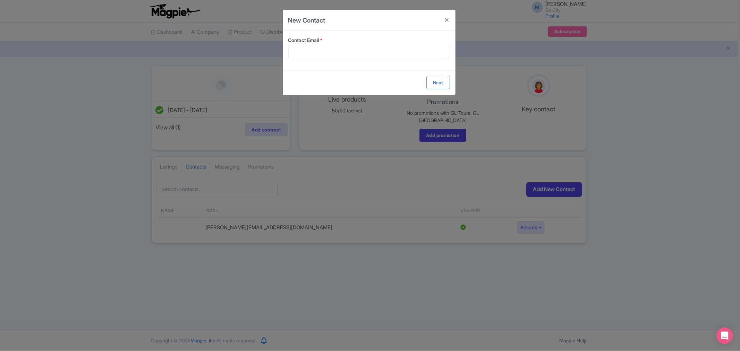
click at [326, 41] on label "Contact Email *" at bounding box center [369, 39] width 162 height 7
click at [326, 46] on input "Contact Email *" at bounding box center [369, 52] width 162 height 13
click at [325, 47] on input "Contact Email *" at bounding box center [369, 52] width 162 height 13
paste input "[EMAIL_ADDRESS][DOMAIN_NAME]"
type input "[EMAIL_ADDRESS][DOMAIN_NAME]"
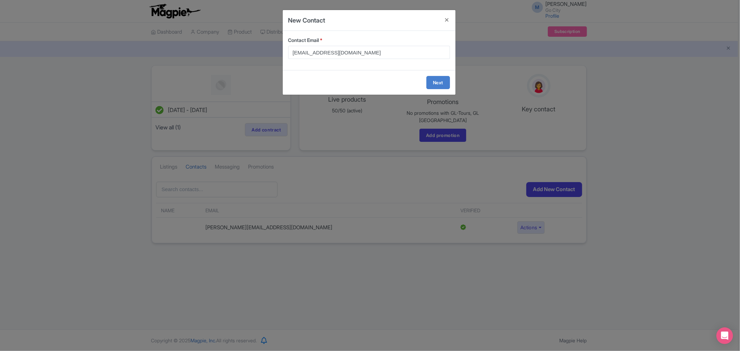
click at [434, 82] on form "Contact Email * [EMAIL_ADDRESS][DOMAIN_NAME] Next" at bounding box center [369, 63] width 173 height 64
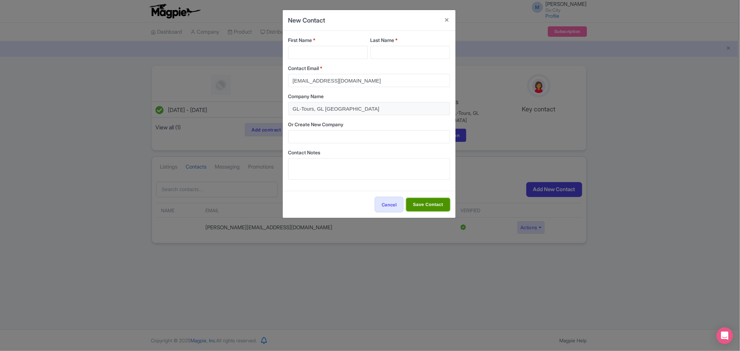
click at [432, 203] on input "Save Contact" at bounding box center [428, 204] width 43 height 13
type input "Save Contact"
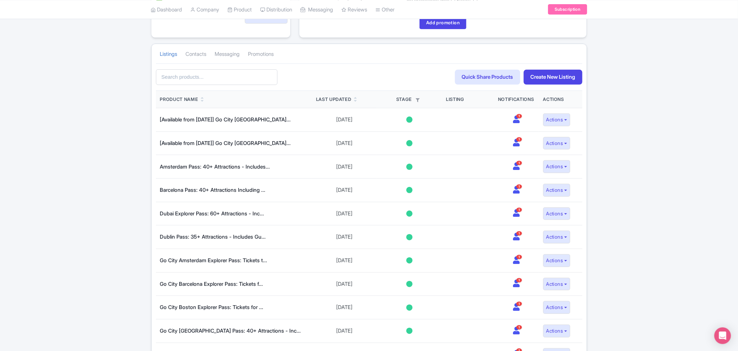
scroll to position [116, 0]
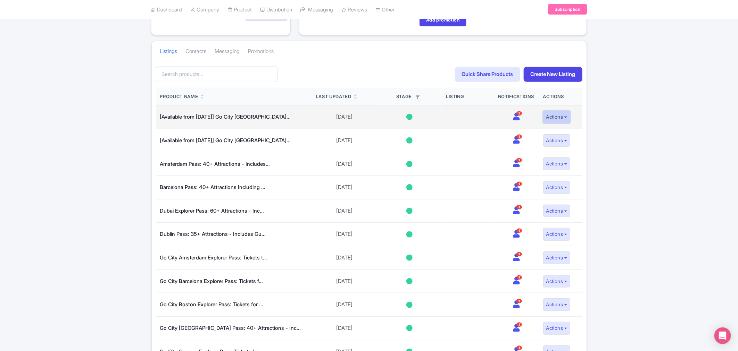
click at [564, 116] on button "Actions" at bounding box center [556, 117] width 27 height 13
click at [534, 132] on link "Edit listing" at bounding box center [539, 132] width 66 height 11
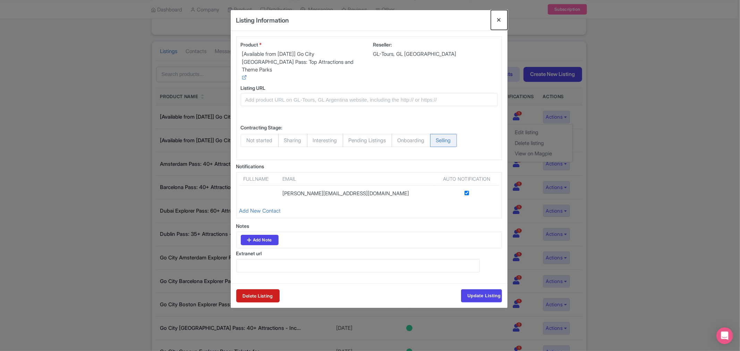
click at [502, 20] on button "Close" at bounding box center [499, 20] width 17 height 20
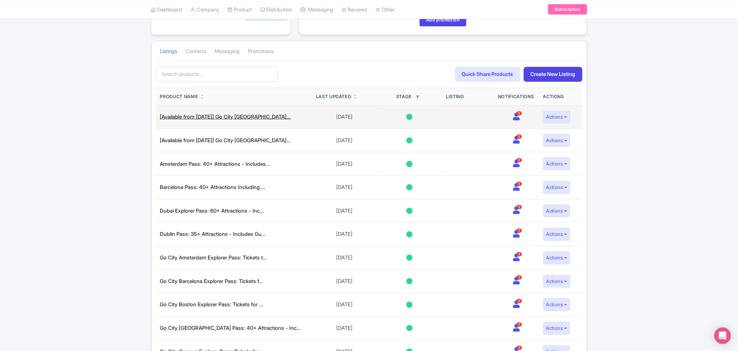
click at [228, 116] on link "[Available from [DATE]] Go City [GEOGRAPHIC_DATA]..." at bounding box center [225, 117] width 131 height 7
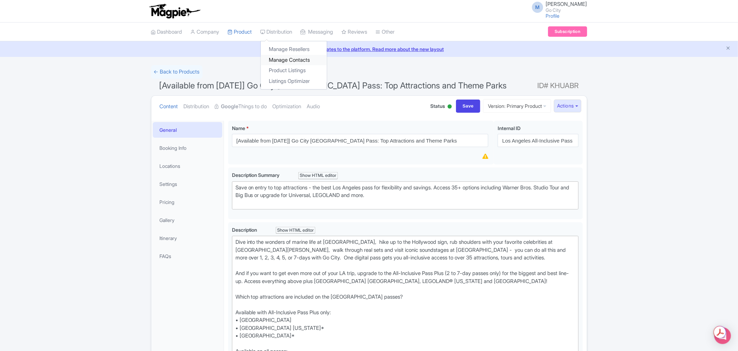
click at [286, 60] on link "Manage Contacts" at bounding box center [294, 60] width 66 height 11
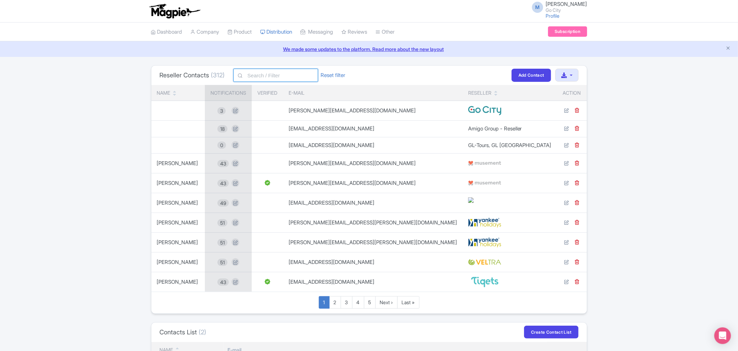
click at [280, 74] on input "text" at bounding box center [275, 75] width 85 height 13
paste input "[EMAIL_ADDRESS][DOMAIN_NAME]"
type input "[EMAIL_ADDRESS][DOMAIN_NAME]"
click button "Filter" at bounding box center [0, 0] width 0 height 0
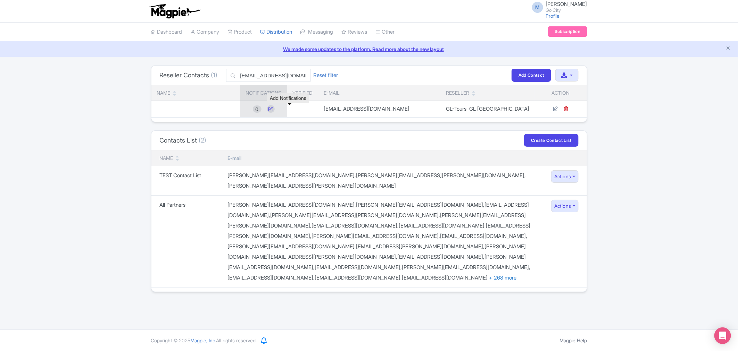
click at [275, 109] on icon at bounding box center [271, 109] width 8 height 8
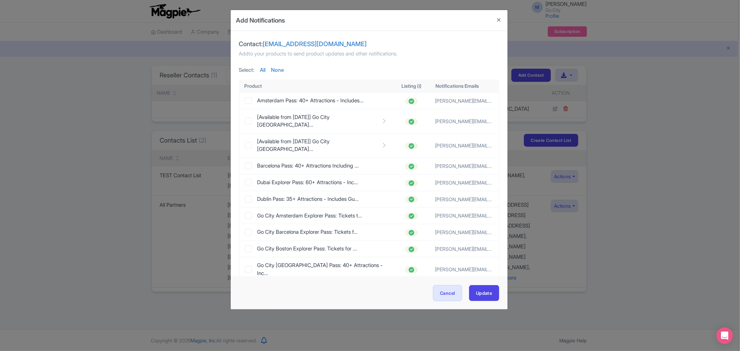
click at [467, 47] on div "Contact: [EMAIL_ADDRESS][DOMAIN_NAME]" at bounding box center [369, 43] width 260 height 9
click at [265, 70] on link "All" at bounding box center [263, 70] width 6 height 8
checkbox input "true"
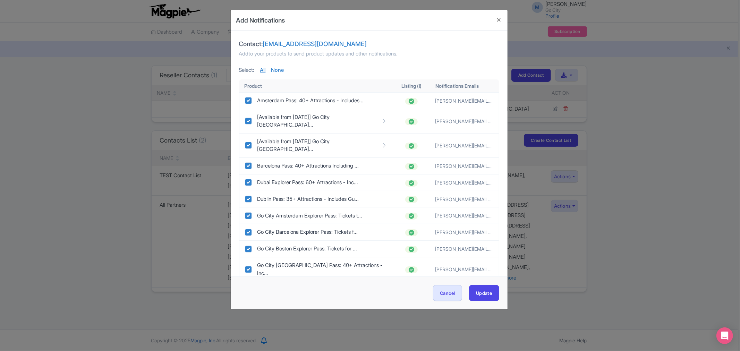
checkbox input "true"
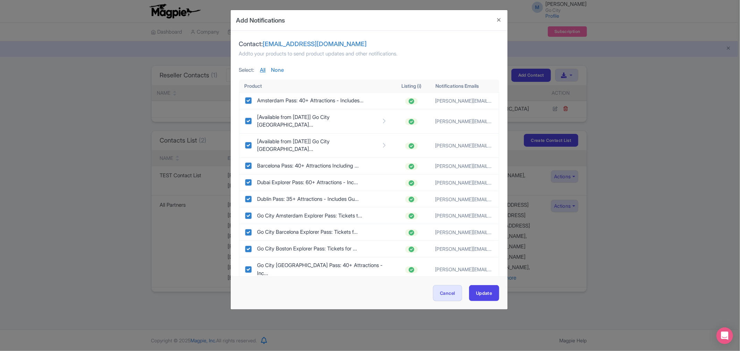
checkbox input "true"
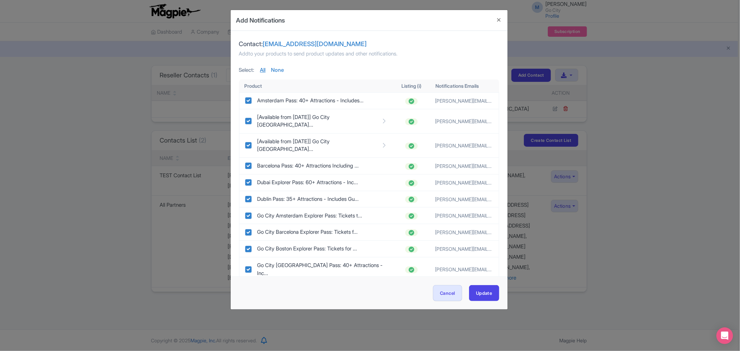
checkbox input "true"
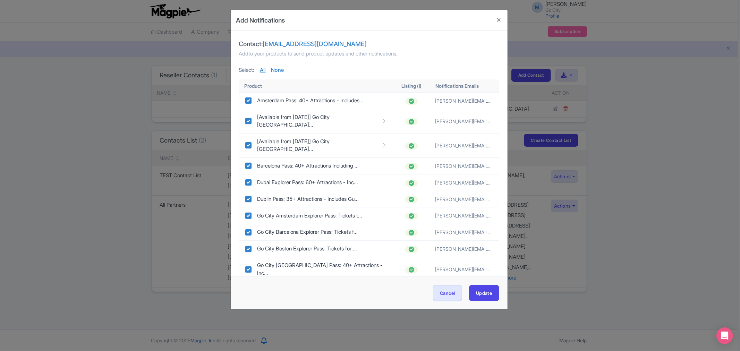
checkbox input "true"
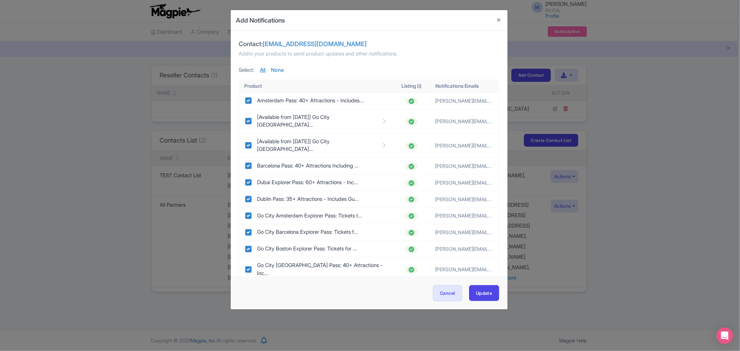
checkbox input "true"
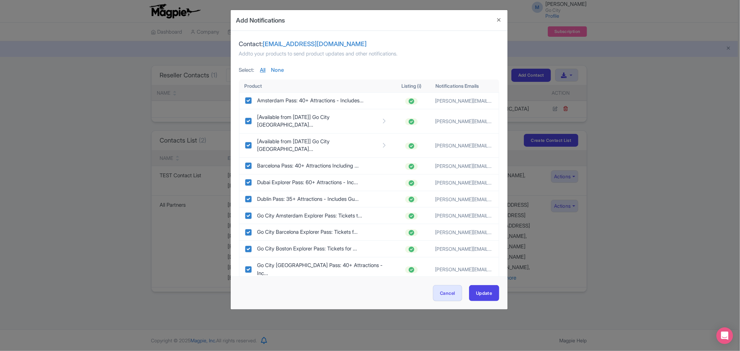
checkbox input "true"
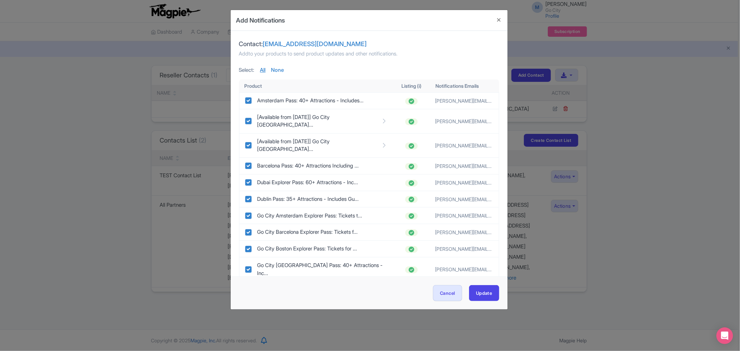
checkbox input "true"
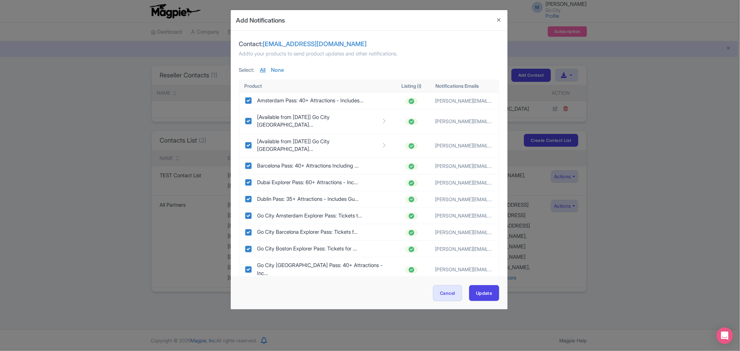
checkbox input "true"
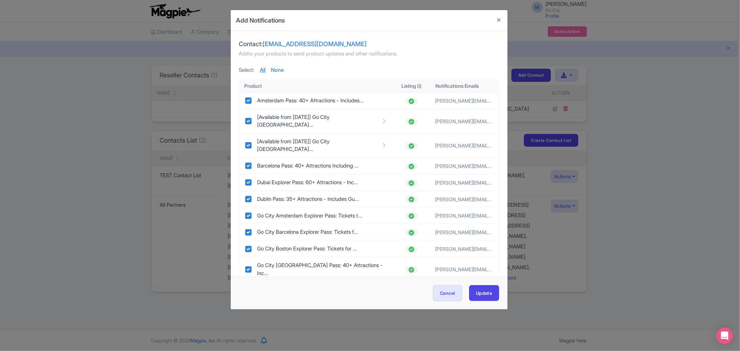
checkbox input "true"
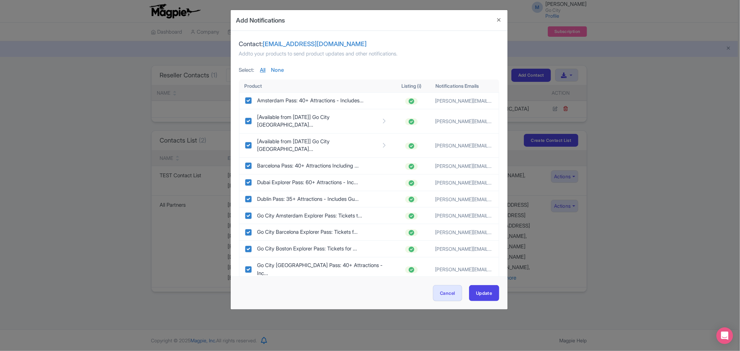
checkbox input "true"
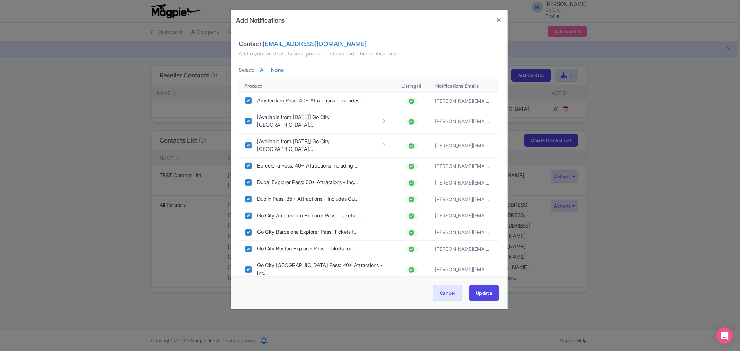
checkbox input "true"
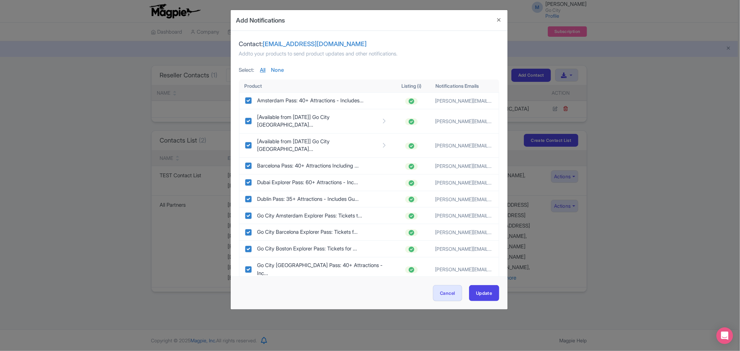
checkbox input "true"
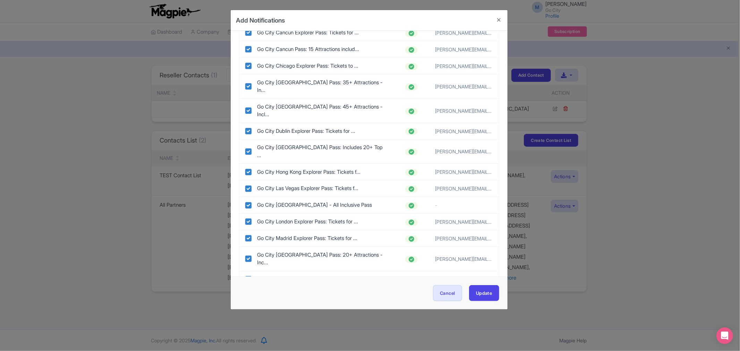
scroll to position [270, 0]
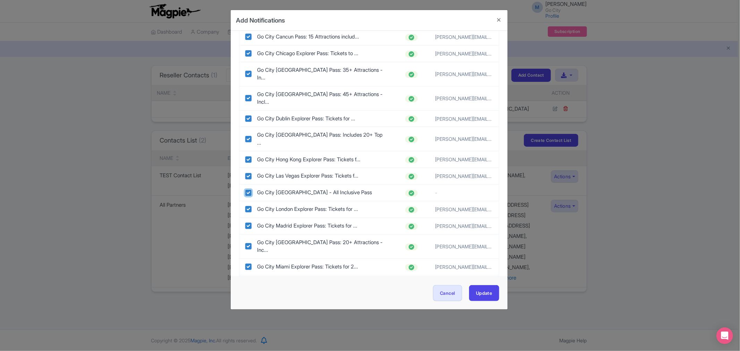
click at [245, 190] on input "checkbox" at bounding box center [248, 193] width 7 height 7
checkbox input "false"
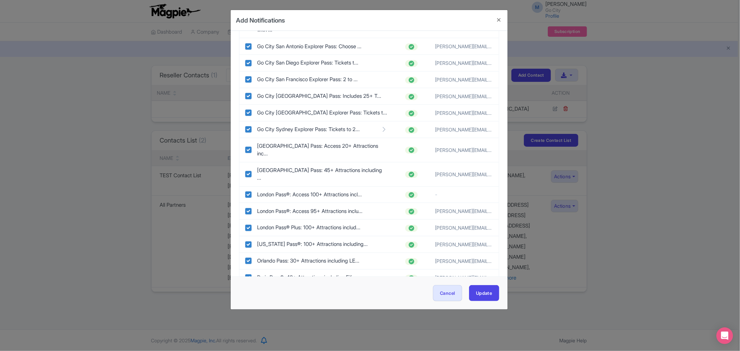
scroll to position [667, 0]
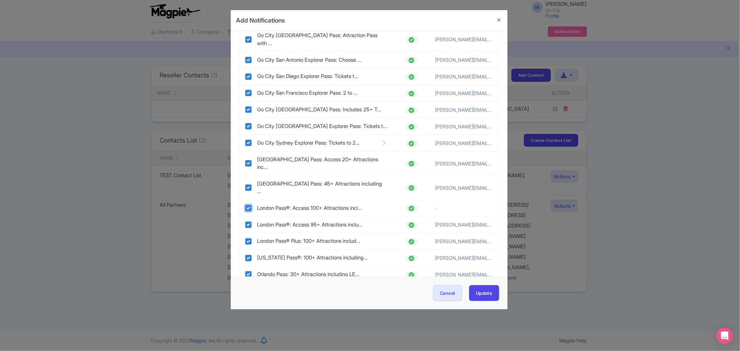
click at [245, 205] on input "checkbox" at bounding box center [248, 208] width 7 height 7
checkbox input "false"
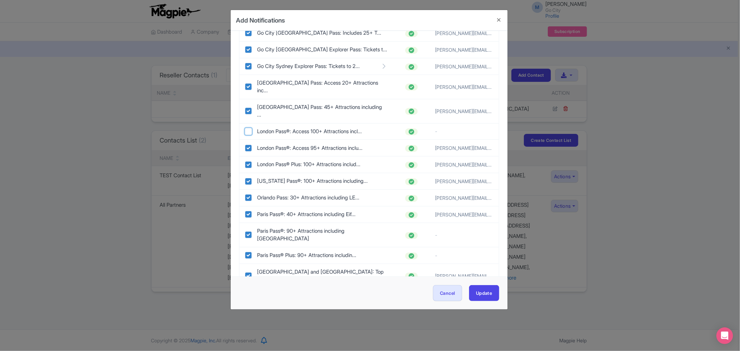
scroll to position [744, 0]
click at [250, 231] on input "checkbox" at bounding box center [248, 234] width 7 height 7
checkbox input "false"
click at [246, 252] on input "checkbox" at bounding box center [248, 255] width 7 height 7
checkbox input "false"
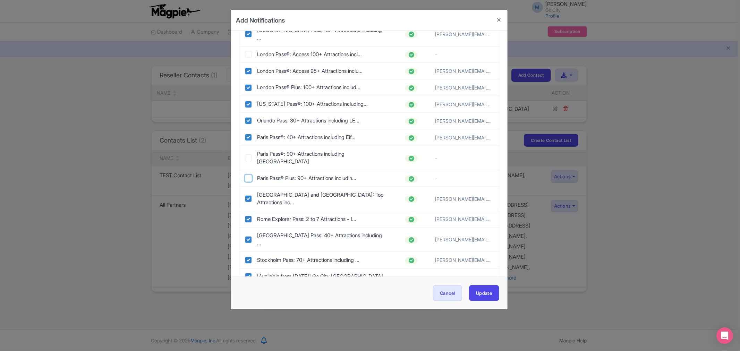
scroll to position [821, 0]
click at [251, 273] on input "checkbox" at bounding box center [248, 276] width 7 height 7
checkbox input "false"
click at [247, 290] on input "checkbox" at bounding box center [248, 293] width 7 height 7
checkbox input "false"
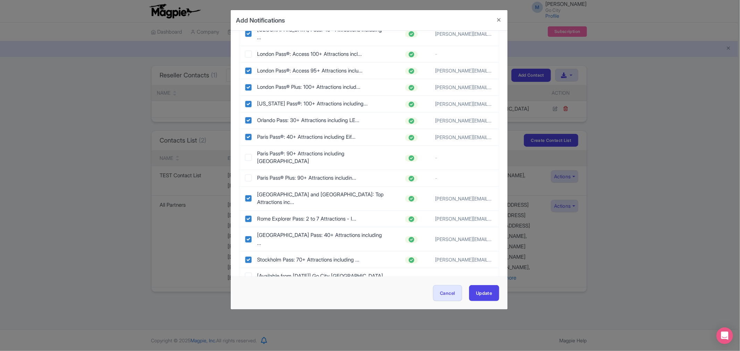
click at [247, 306] on input "checkbox" at bounding box center [248, 309] width 7 height 7
checkbox input "false"
click at [246, 322] on div "[Available from [DATE]] [GEOGRAPHIC_DATA]..." at bounding box center [316, 326] width 143 height 8
click at [249, 339] on input "checkbox" at bounding box center [248, 342] width 7 height 7
checkbox input "false"
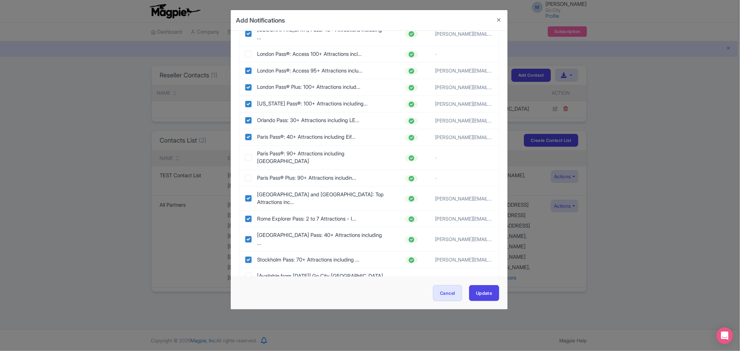
click at [248, 322] on input "checkbox" at bounding box center [248, 325] width 7 height 7
checkbox input "false"
click at [486, 293] on button "Update" at bounding box center [484, 293] width 30 height 16
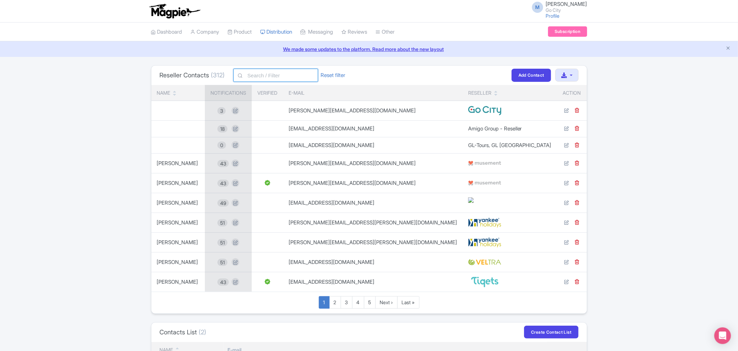
click at [277, 76] on input "text" at bounding box center [275, 75] width 85 height 13
click at [275, 76] on input "text" at bounding box center [275, 75] width 85 height 13
paste input "[EMAIL_ADDRESS][DOMAIN_NAME]"
type input "[EMAIL_ADDRESS][DOMAIN_NAME]"
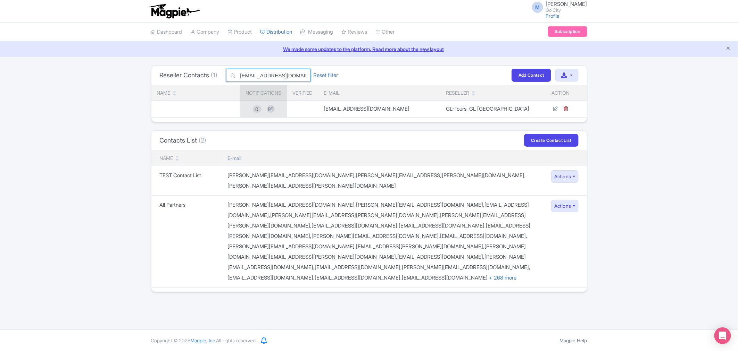
drag, startPoint x: 264, startPoint y: 75, endPoint x: 225, endPoint y: 74, distance: 39.6
click at [225, 74] on div "product@gl-tours.com Reset filter Filter" at bounding box center [278, 75] width 120 height 13
type input "[DOMAIN_NAME]"
click button "Filter" at bounding box center [0, 0] width 0 height 0
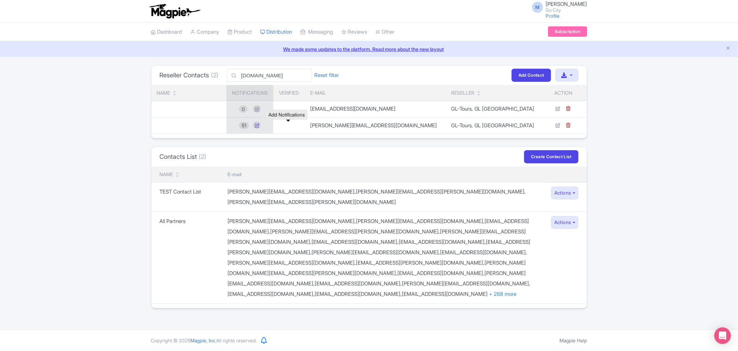
click at [261, 127] on icon at bounding box center [257, 126] width 8 height 8
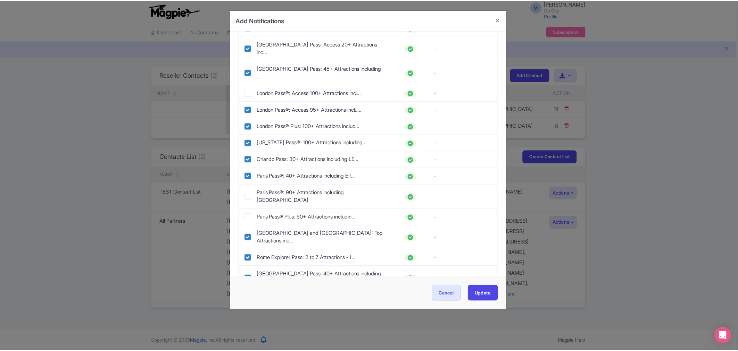
scroll to position [821, 0]
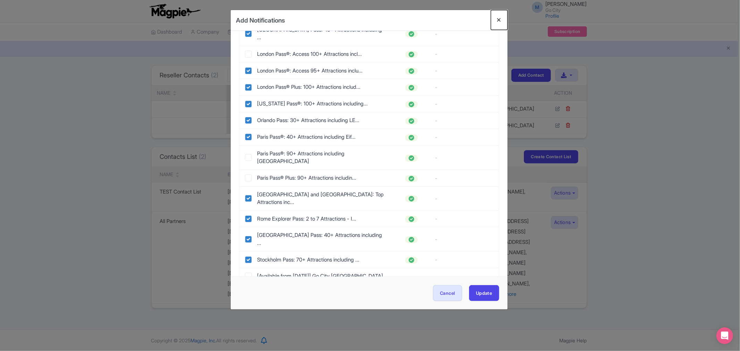
click at [501, 21] on button "Close" at bounding box center [499, 20] width 17 height 20
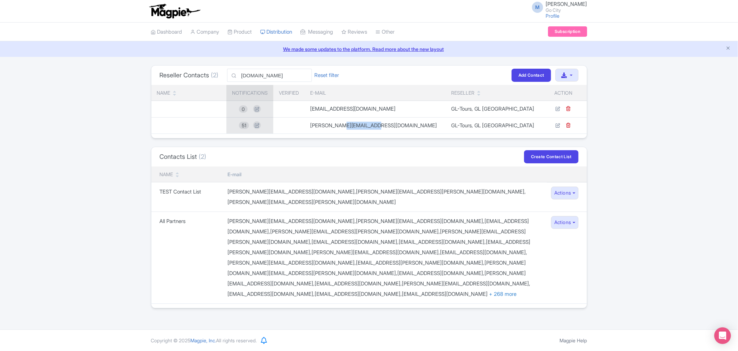
drag, startPoint x: 374, startPoint y: 125, endPoint x: 411, endPoint y: 126, distance: 36.8
click at [411, 126] on td "m.rozanski@gl-tours.com" at bounding box center [374, 125] width 141 height 16
copy td "gl-tours.com"
click at [372, 125] on td "m.rozanski@gl-tours.com" at bounding box center [374, 125] width 141 height 16
drag, startPoint x: 373, startPoint y: 126, endPoint x: 406, endPoint y: 126, distance: 33.0
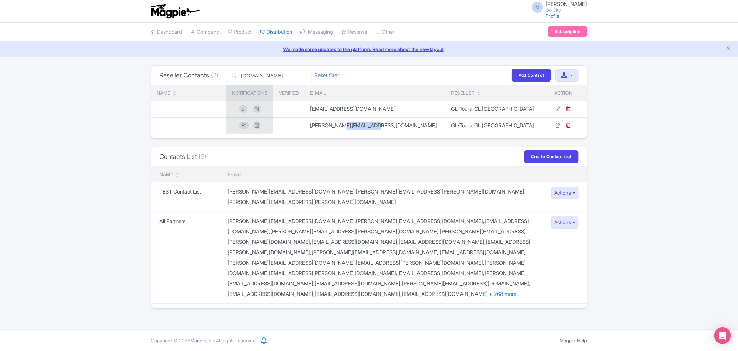
click at [406, 126] on td "m.rozanski@gl-tours.com" at bounding box center [374, 125] width 141 height 16
copy td "gl-tours.com"
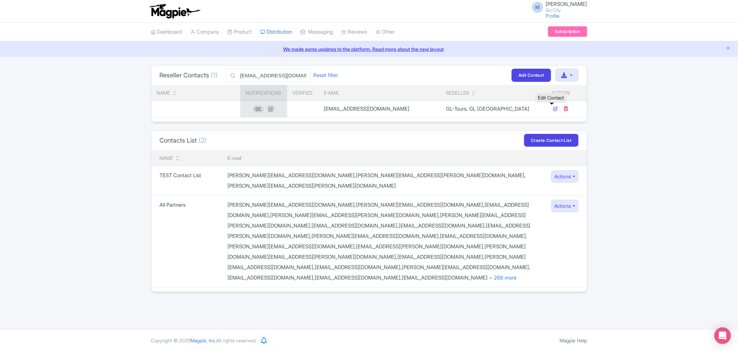
click at [553, 108] on icon at bounding box center [555, 108] width 5 height 5
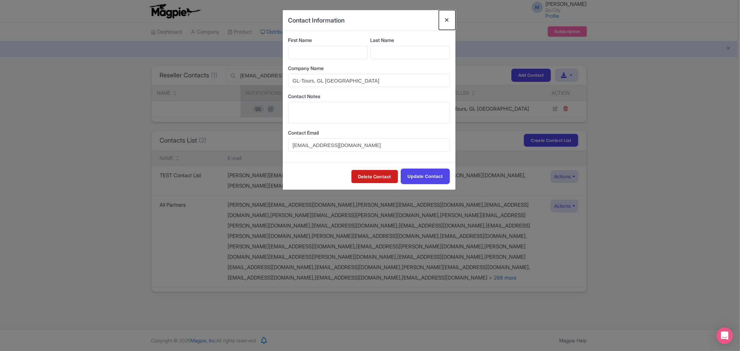
click at [450, 22] on button "Close" at bounding box center [447, 20] width 17 height 20
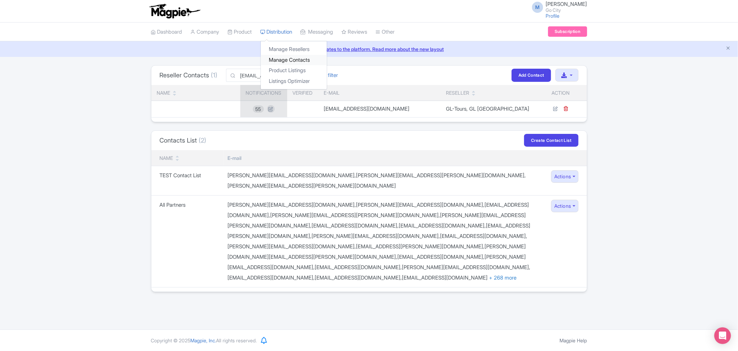
click at [291, 62] on link "Manage Contacts" at bounding box center [294, 60] width 66 height 11
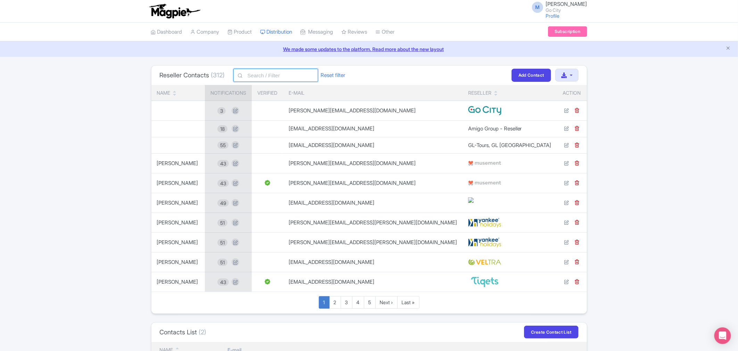
click at [284, 73] on input "text" at bounding box center [275, 75] width 85 height 13
paste input "[EMAIL_ADDRESS][DOMAIN_NAME]"
type input "[EMAIL_ADDRESS][DOMAIN_NAME]"
click button "Filter" at bounding box center [0, 0] width 0 height 0
click at [303, 75] on input "[EMAIL_ADDRESS][DOMAIN_NAME]" at bounding box center [275, 75] width 85 height 13
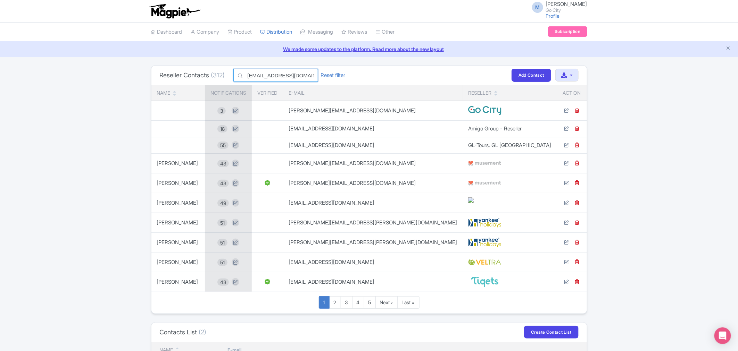
click at [303, 75] on input "[EMAIL_ADDRESS][DOMAIN_NAME]" at bounding box center [275, 75] width 85 height 13
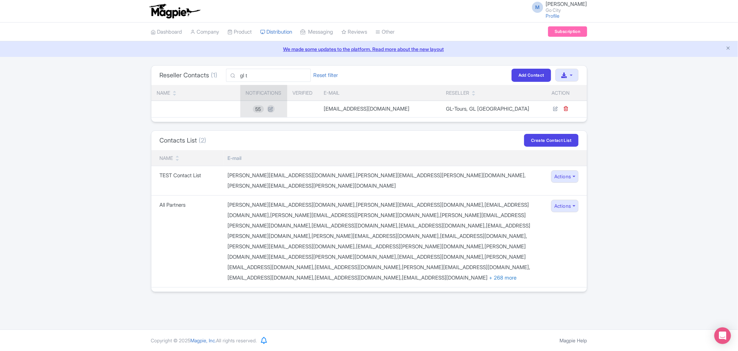
type input "gl t"
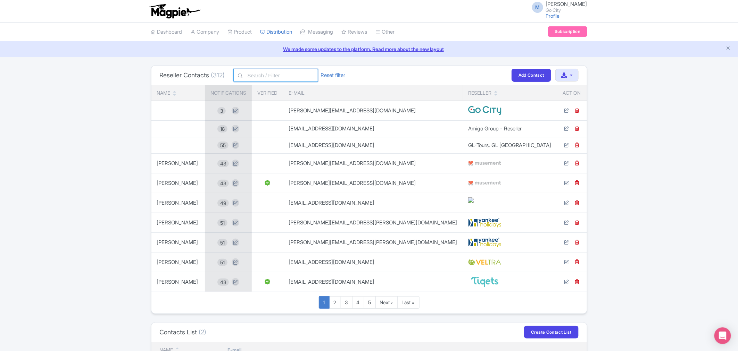
click at [258, 75] on input "text" at bounding box center [275, 75] width 85 height 13
paste input "[DOMAIN_NAME]"
type input "[DOMAIN_NAME]"
click button "Filter" at bounding box center [0, 0] width 0 height 0
click at [301, 61] on link "Manage Contacts" at bounding box center [294, 60] width 66 height 11
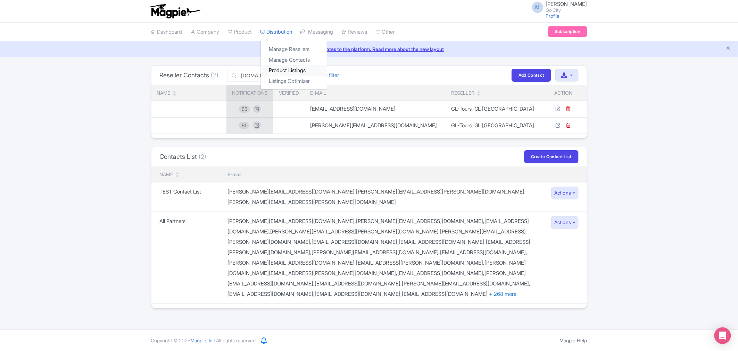
click at [303, 70] on link "Product Listings" at bounding box center [294, 70] width 66 height 11
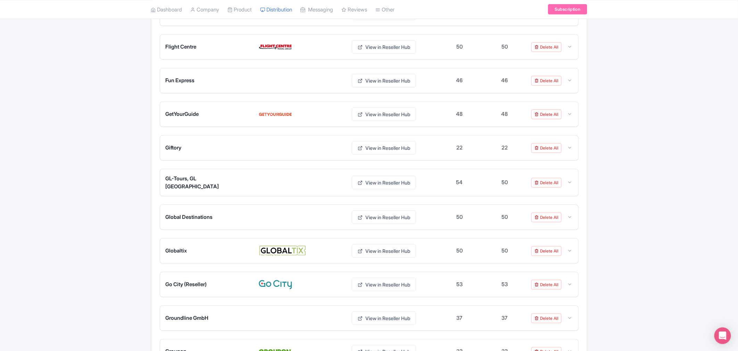
scroll to position [1658, 0]
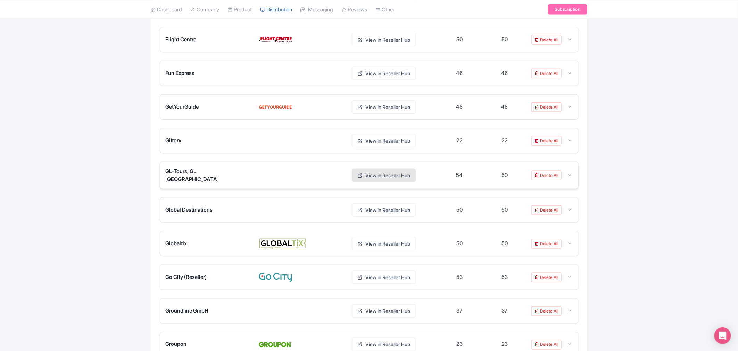
click at [398, 182] on link "View in Reseller Hub" at bounding box center [384, 176] width 64 height 14
click at [383, 182] on link "View in Reseller Hub" at bounding box center [384, 176] width 64 height 14
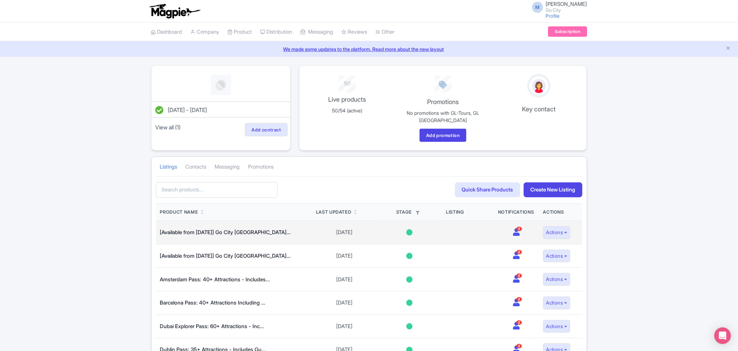
click at [516, 234] on icon at bounding box center [516, 232] width 7 height 8
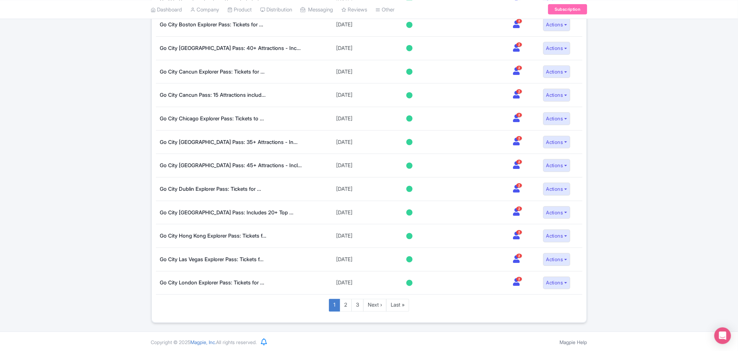
scroll to position [400, 0]
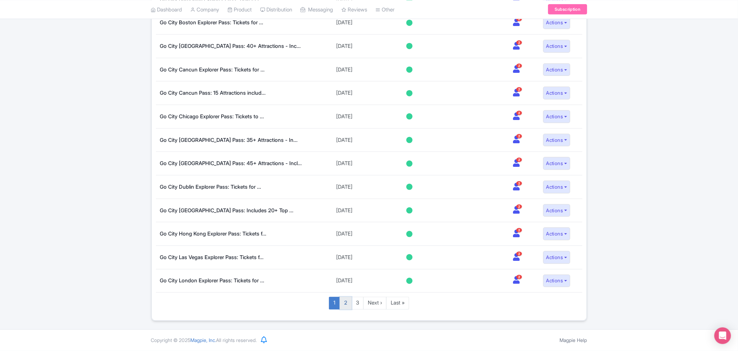
click at [346, 308] on link "2" at bounding box center [346, 303] width 12 height 13
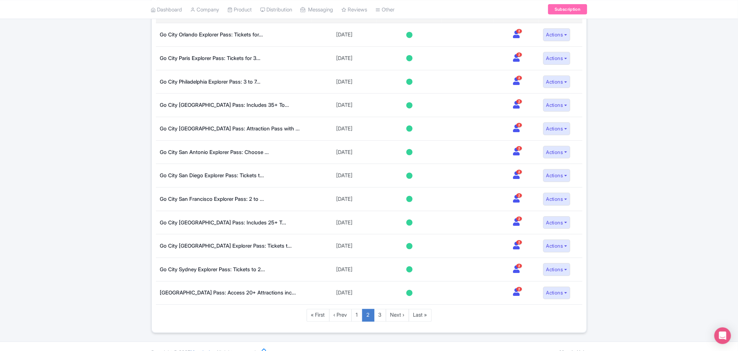
scroll to position [400, 0]
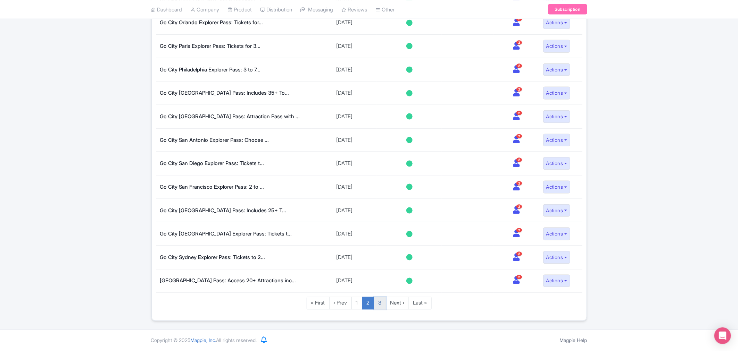
click at [378, 301] on link "3" at bounding box center [380, 303] width 12 height 13
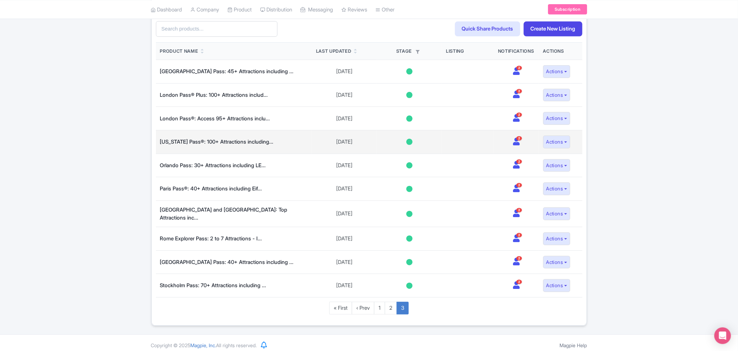
scroll to position [164, 0]
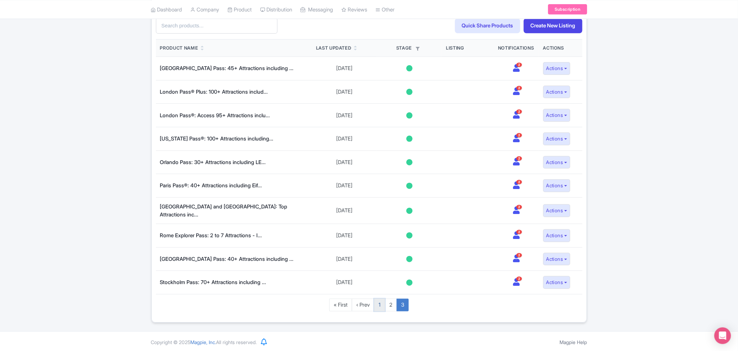
click at [379, 301] on link "1" at bounding box center [379, 305] width 11 height 13
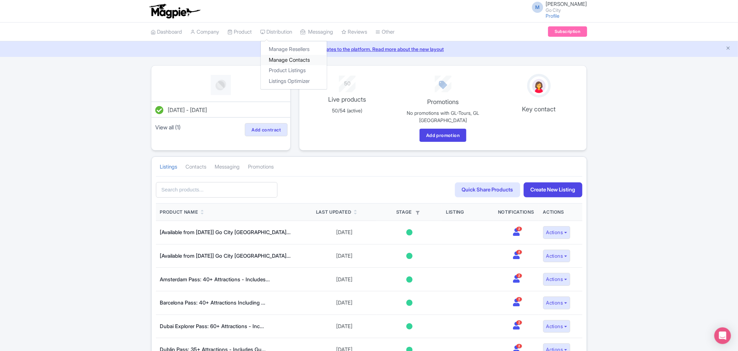
click at [301, 59] on link "Manage Contacts" at bounding box center [294, 60] width 66 height 11
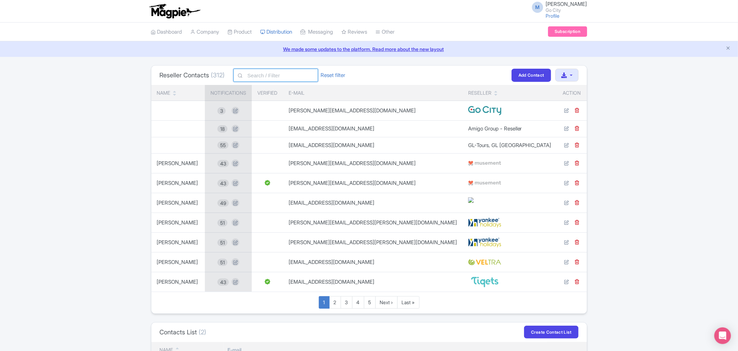
click at [287, 72] on input "text" at bounding box center [275, 75] width 85 height 13
paste input "[DOMAIN_NAME]"
type input "[DOMAIN_NAME]"
click button "Filter" at bounding box center [0, 0] width 0 height 0
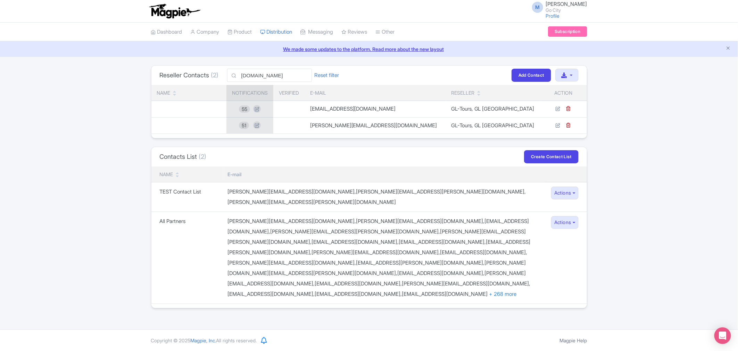
click at [648, 138] on div "Reseller Contacts (2) [DOMAIN_NAME] Reset filter Filter Add Contact Download co…" at bounding box center [369, 186] width 738 height 243
click at [25, 112] on div "Reseller Contacts (2) [DOMAIN_NAME] Reset filter Filter Add Contact Download co…" at bounding box center [369, 186] width 738 height 243
click at [261, 108] on icon at bounding box center [257, 109] width 8 height 8
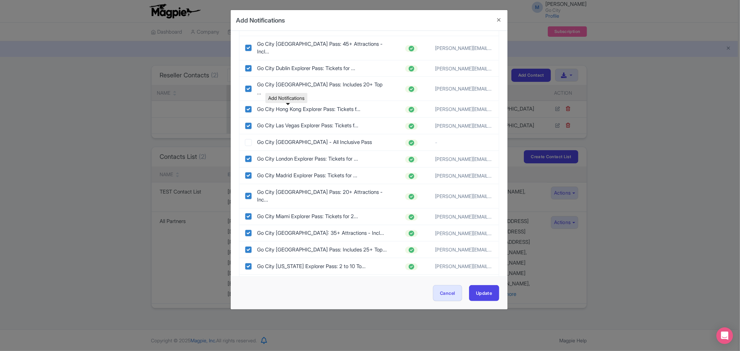
scroll to position [308, 0]
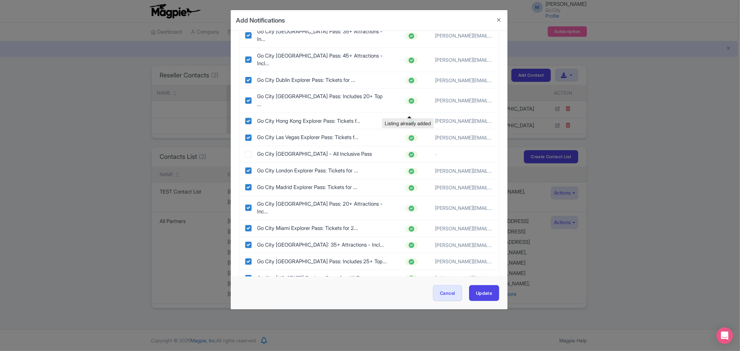
click at [409, 152] on icon at bounding box center [412, 155] width 6 height 6
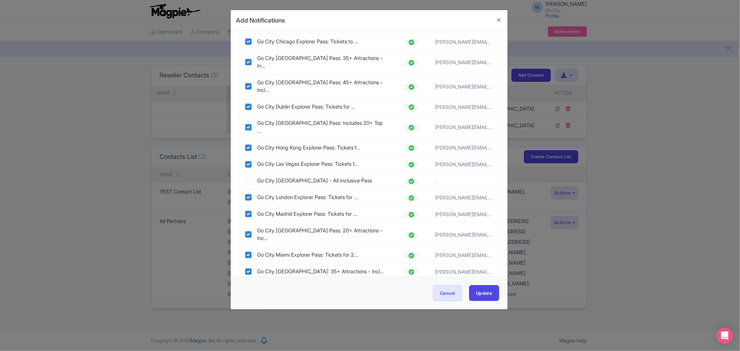
scroll to position [89, 0]
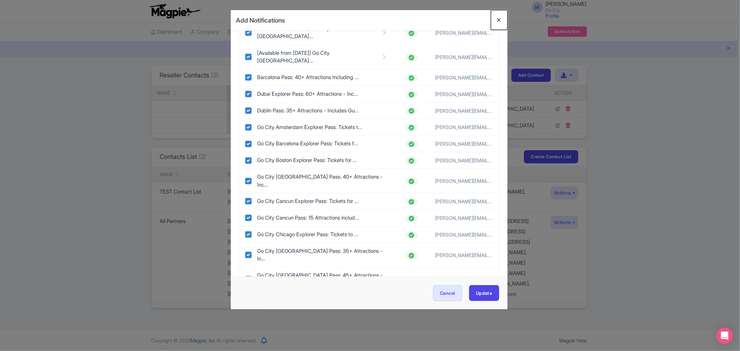
click at [501, 19] on button "Close" at bounding box center [499, 20] width 17 height 20
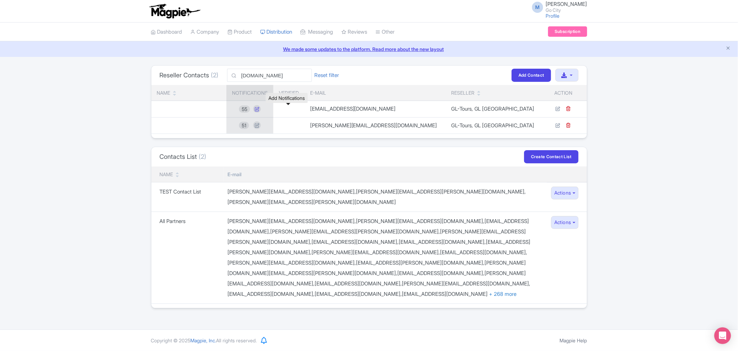
click at [261, 106] on icon at bounding box center [257, 109] width 8 height 8
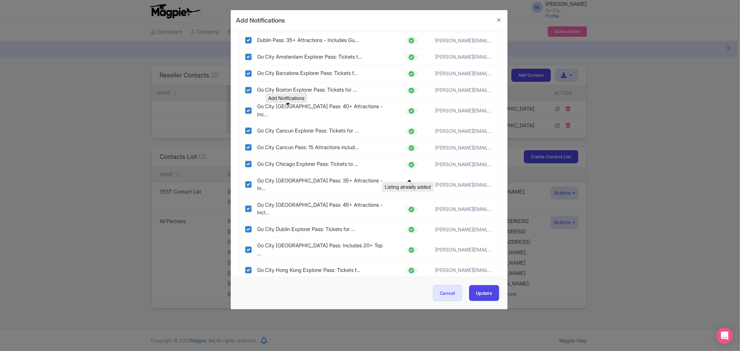
scroll to position [0, 0]
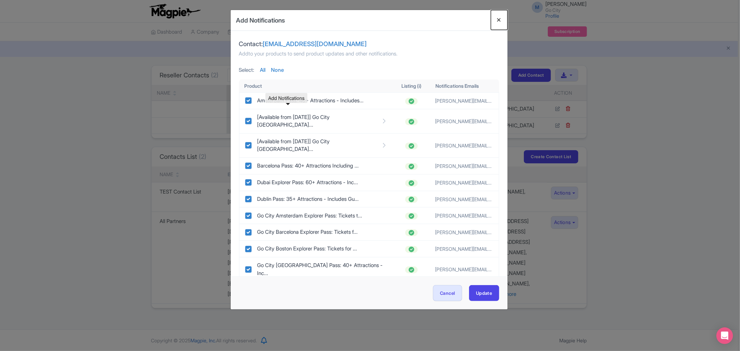
click at [501, 22] on button "Close" at bounding box center [499, 20] width 17 height 20
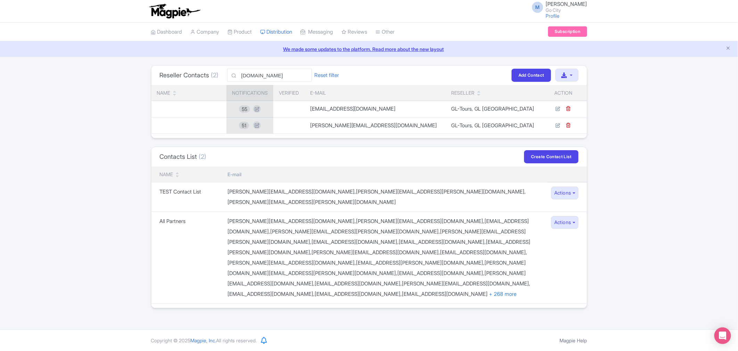
click at [667, 137] on div "Reseller Contacts (2) [DOMAIN_NAME] Reset filter Filter Add Contact Download co…" at bounding box center [369, 186] width 738 height 243
click at [261, 108] on icon at bounding box center [257, 109] width 8 height 8
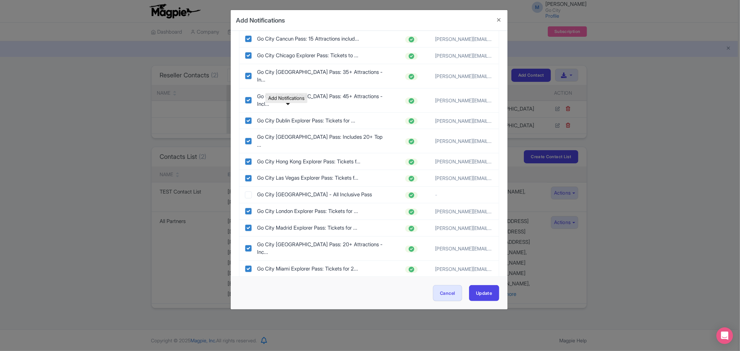
scroll to position [270, 0]
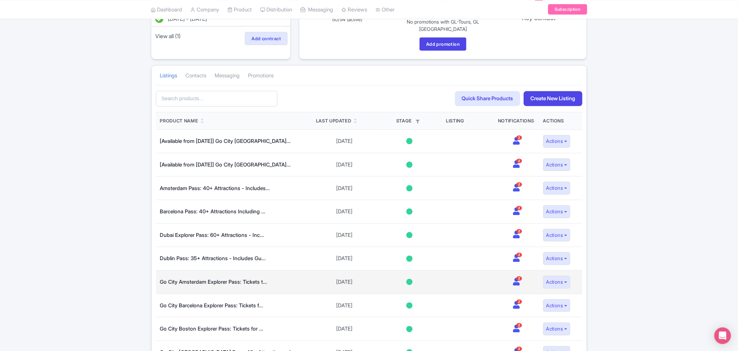
scroll to position [15, 0]
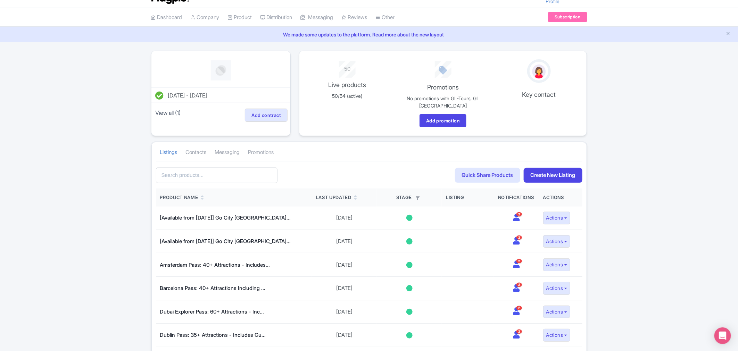
click at [197, 176] on input "text" at bounding box center [217, 176] width 122 height 16
type input "[GEOGRAPHIC_DATA]"
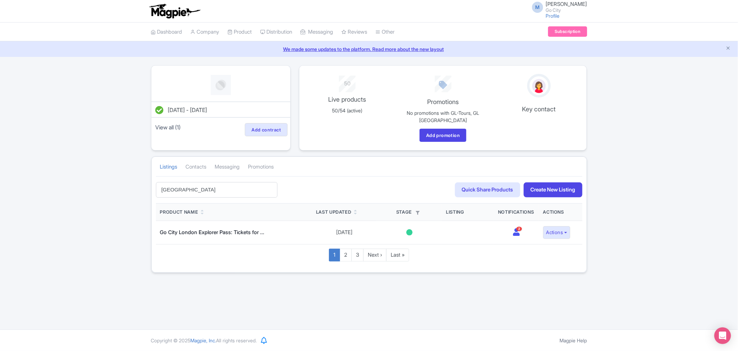
click at [195, 187] on input "[GEOGRAPHIC_DATA]" at bounding box center [217, 190] width 122 height 16
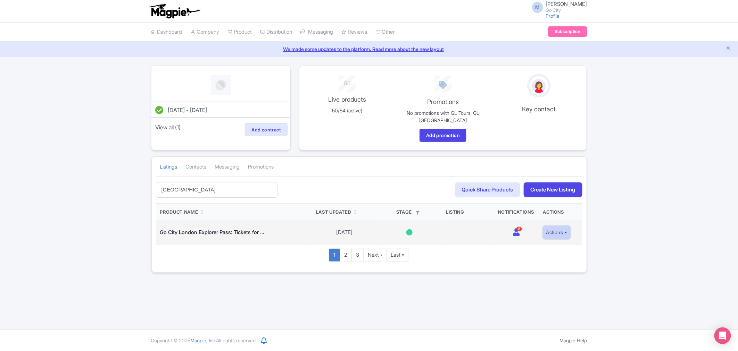
click at [558, 228] on button "Actions" at bounding box center [556, 232] width 27 height 13
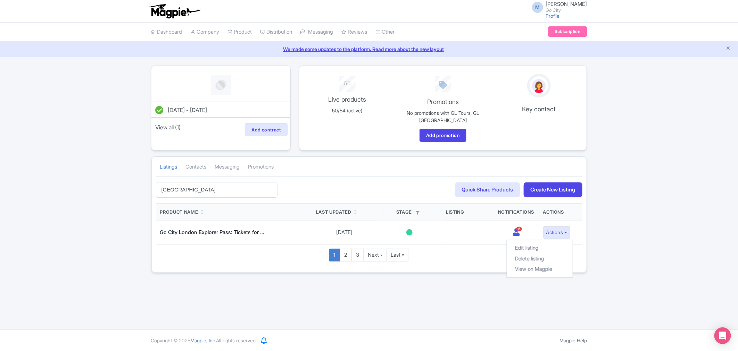
drag, startPoint x: 639, startPoint y: 116, endPoint x: 595, endPoint y: 151, distance: 56.9
click at [640, 116] on div "[DATE] - [DATE] View all (1) Add contract 50 Live products 50/54 (active) Promo…" at bounding box center [369, 169] width 738 height 208
